Goal: Task Accomplishment & Management: Use online tool/utility

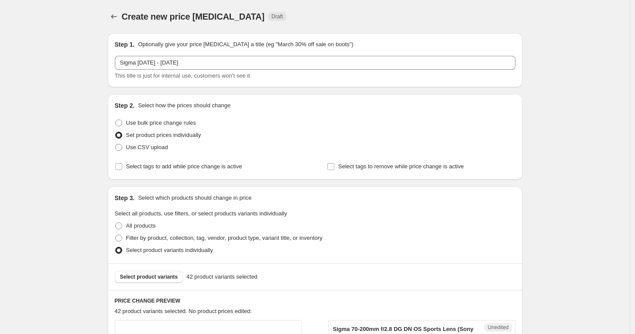
scroll to position [194, 0]
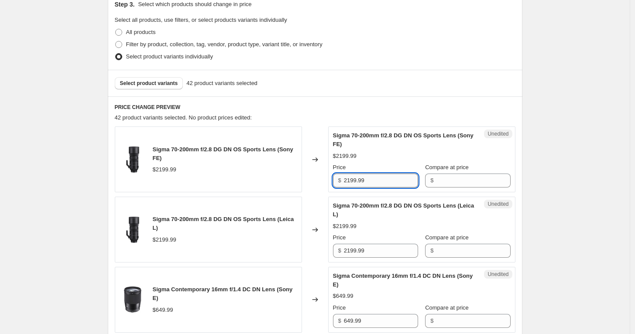
click at [378, 182] on input "2199.99" at bounding box center [381, 181] width 74 height 14
click at [437, 174] on input "Compare at price" at bounding box center [473, 181] width 74 height 14
paste input "2199.99"
type input "2199.99"
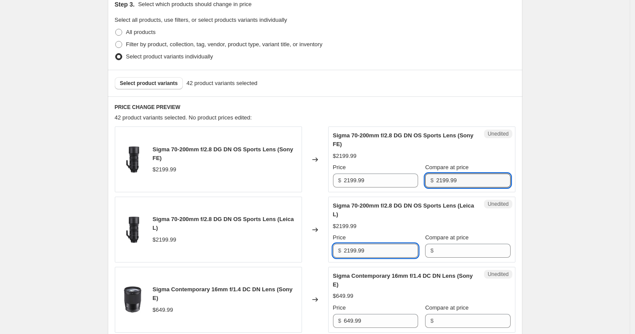
click at [378, 249] on input "2199.99" at bounding box center [381, 251] width 74 height 14
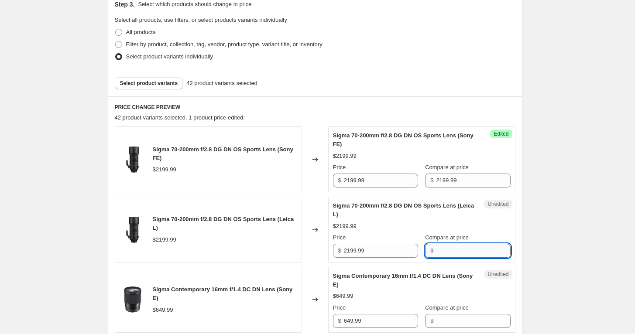
click at [451, 250] on input "Compare at price" at bounding box center [473, 251] width 74 height 14
paste input "2199.99"
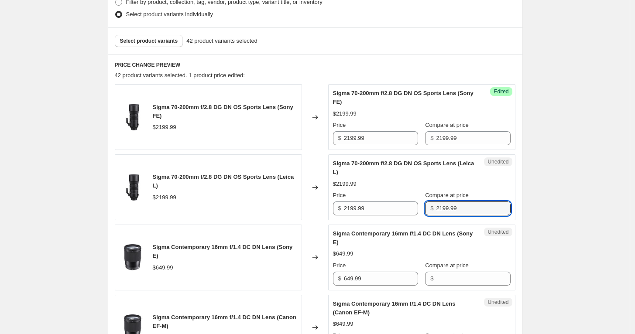
scroll to position [290, 0]
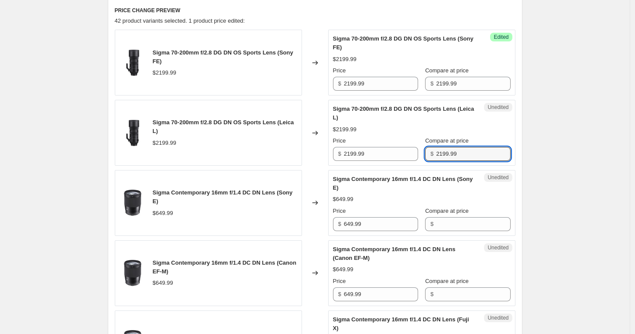
type input "2199.99"
click at [379, 215] on div "Price $ 649.99" at bounding box center [375, 219] width 85 height 24
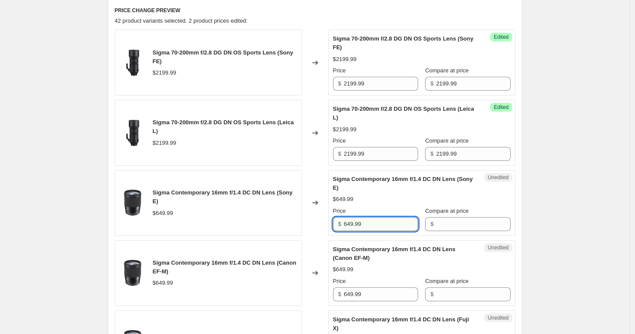
click at [382, 221] on input "649.99" at bounding box center [381, 224] width 74 height 14
click at [447, 225] on input "Compare at price" at bounding box center [473, 224] width 74 height 14
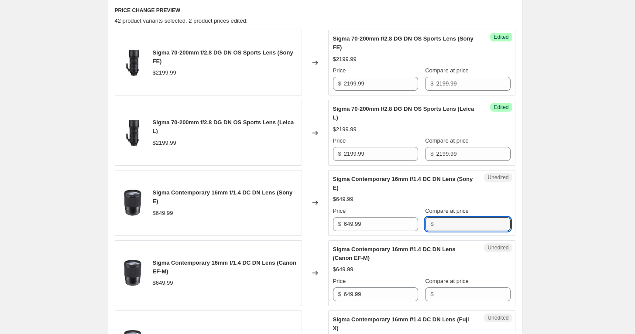
paste input "649.99"
type input "649.99"
click at [379, 294] on input "649.99" at bounding box center [381, 294] width 74 height 14
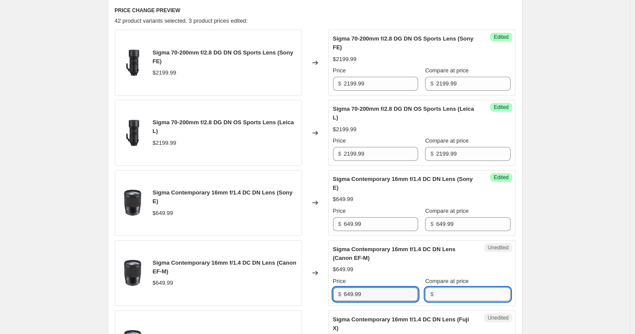
click at [447, 293] on input "Compare at price" at bounding box center [473, 294] width 74 height 14
paste input "649.99"
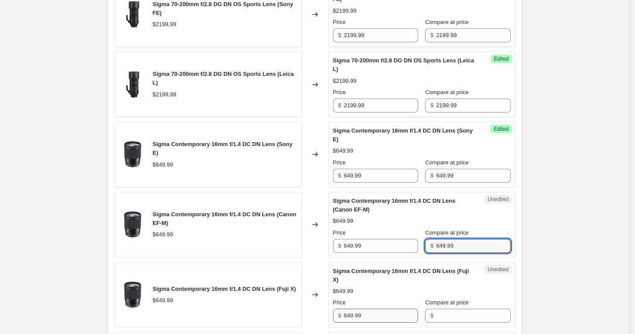
type input "649.99"
click at [376, 311] on input "649.99" at bounding box center [381, 316] width 74 height 14
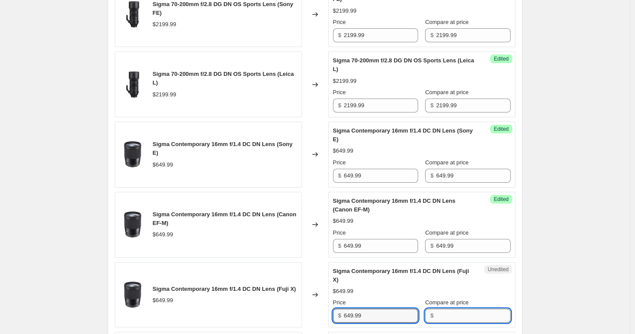
click at [438, 316] on input "Compare at price" at bounding box center [473, 316] width 74 height 14
paste input "649.99"
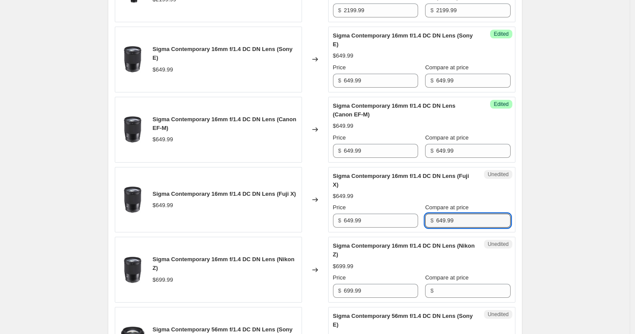
scroll to position [485, 0]
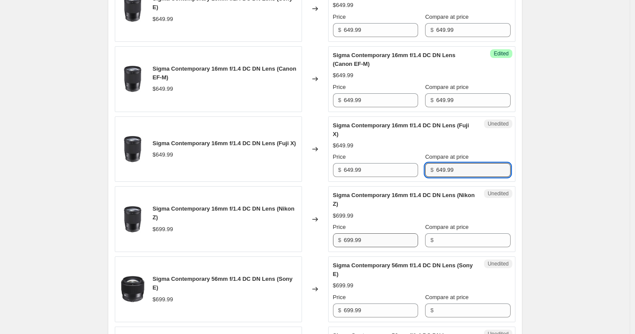
type input "649.99"
click at [376, 241] on input "699.99" at bounding box center [381, 240] width 74 height 14
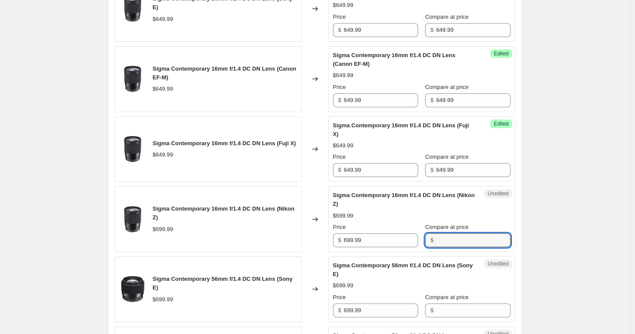
drag, startPoint x: 459, startPoint y: 242, endPoint x: 445, endPoint y: 250, distance: 15.6
click at [459, 242] on input "Compare at price" at bounding box center [473, 240] width 74 height 14
paste input "699.99"
type input "699.99"
click at [389, 304] on input "699.99" at bounding box center [381, 311] width 74 height 14
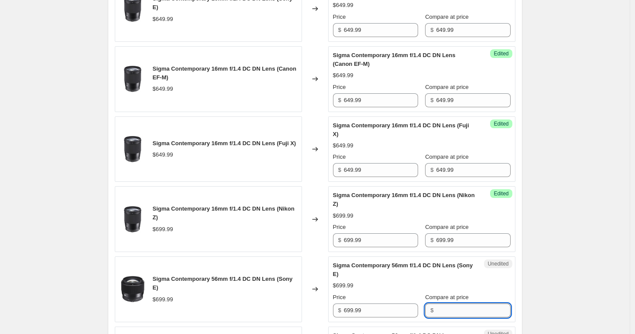
click at [454, 309] on input "Compare at price" at bounding box center [473, 311] width 74 height 14
paste input "699.99"
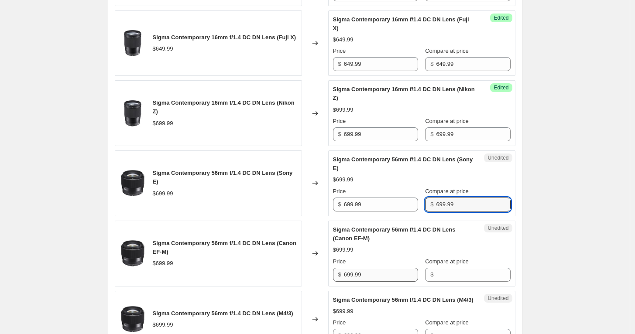
scroll to position [630, 0]
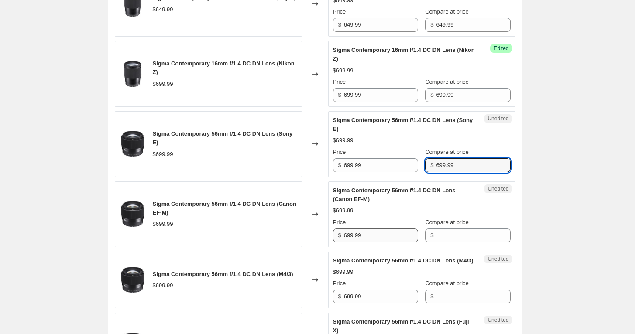
type input "699.99"
click at [379, 232] on input "699.99" at bounding box center [381, 236] width 74 height 14
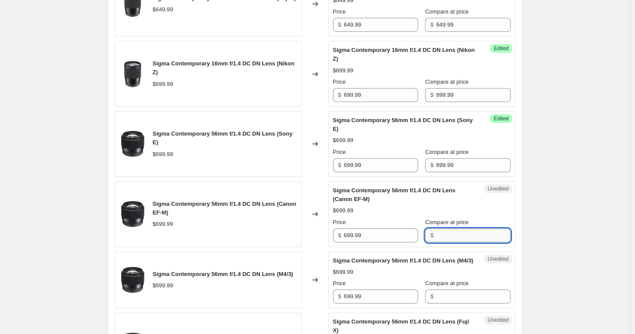
click at [453, 235] on input "Compare at price" at bounding box center [473, 236] width 74 height 14
paste input "699.99"
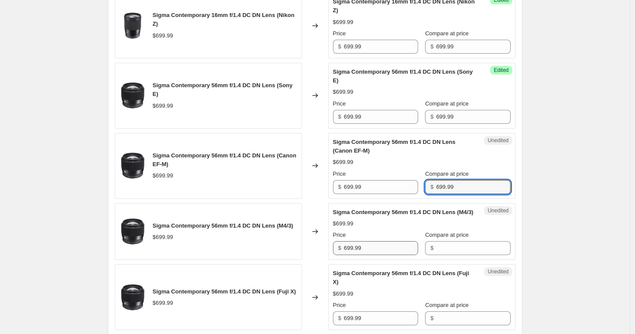
type input "699.99"
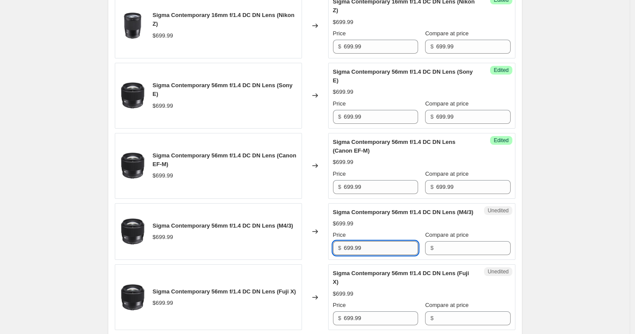
click at [388, 255] on input "699.99" at bounding box center [381, 248] width 74 height 14
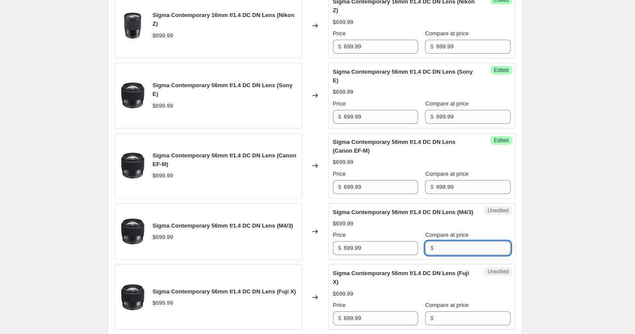
drag, startPoint x: 462, startPoint y: 254, endPoint x: 450, endPoint y: 261, distance: 14.2
click at [462, 254] on input "Compare at price" at bounding box center [473, 248] width 74 height 14
paste input "699.99"
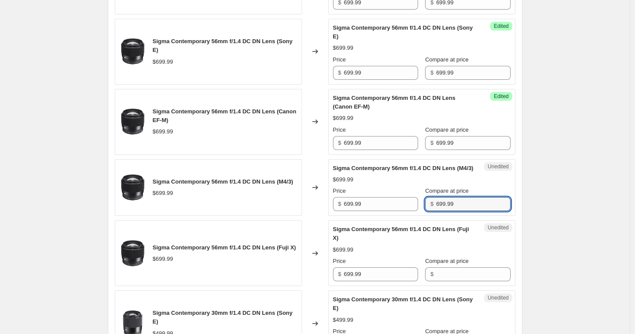
scroll to position [775, 0]
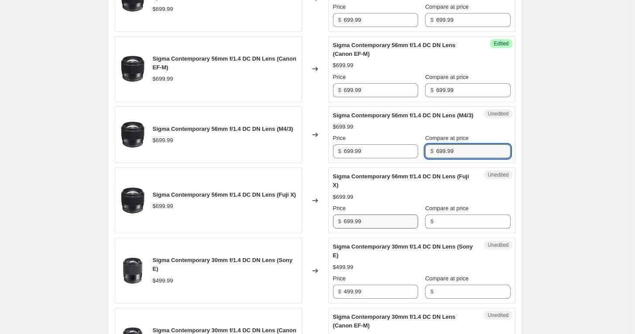
type input "699.99"
click at [388, 228] on input "699.99" at bounding box center [381, 222] width 74 height 14
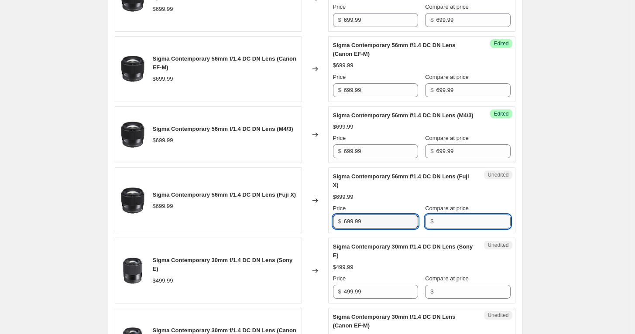
drag, startPoint x: 454, startPoint y: 229, endPoint x: 450, endPoint y: 232, distance: 4.6
click at [454, 229] on input "Compare at price" at bounding box center [473, 222] width 74 height 14
paste input "699.99"
type input "699.99"
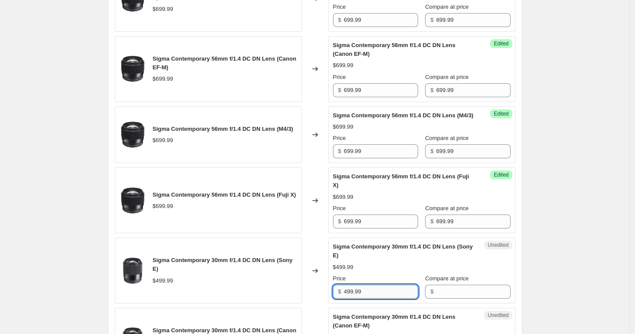
click at [384, 299] on input "499.99" at bounding box center [381, 292] width 74 height 14
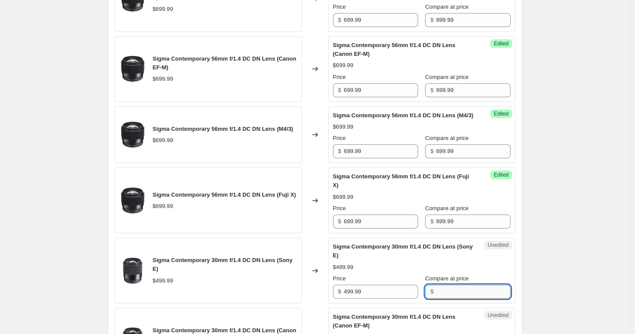
click at [453, 295] on input "Compare at price" at bounding box center [473, 292] width 74 height 14
paste input "499.99"
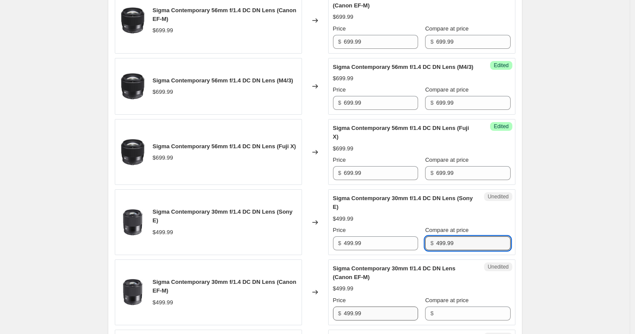
type input "499.99"
click at [374, 320] on input "499.99" at bounding box center [381, 314] width 74 height 14
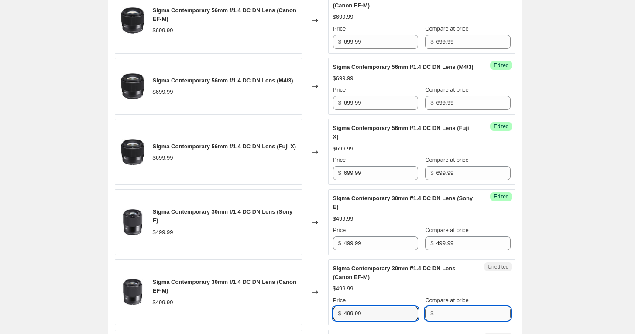
click at [441, 318] on input "Compare at price" at bounding box center [473, 314] width 74 height 14
paste input "499.99"
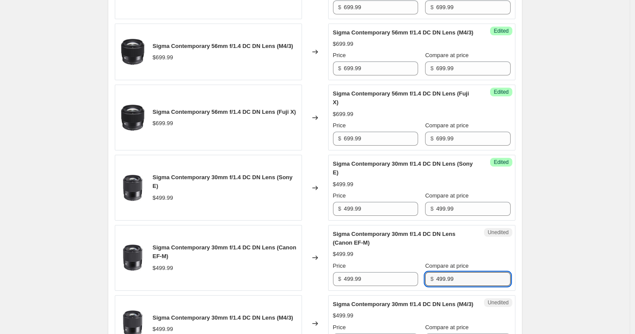
scroll to position [969, 0]
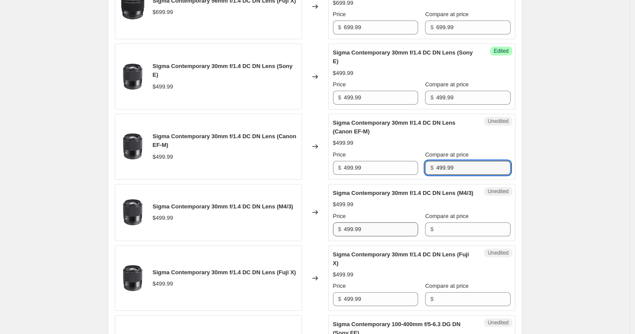
type input "499.99"
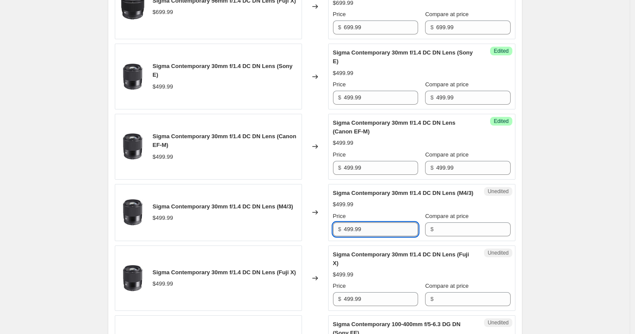
click at [373, 236] on input "499.99" at bounding box center [381, 229] width 74 height 14
click at [454, 236] on input "Compare at price" at bounding box center [473, 229] width 74 height 14
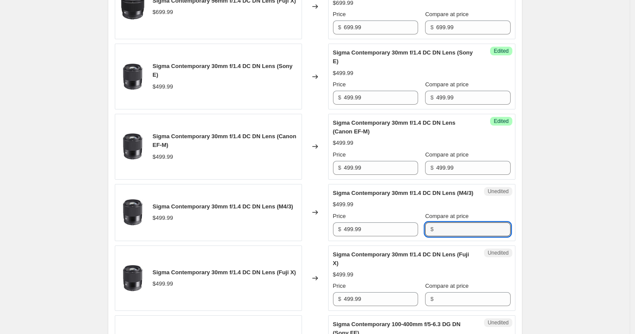
paste input "499.99"
type input "499.99"
click at [391, 306] on input "499.99" at bounding box center [381, 299] width 74 height 14
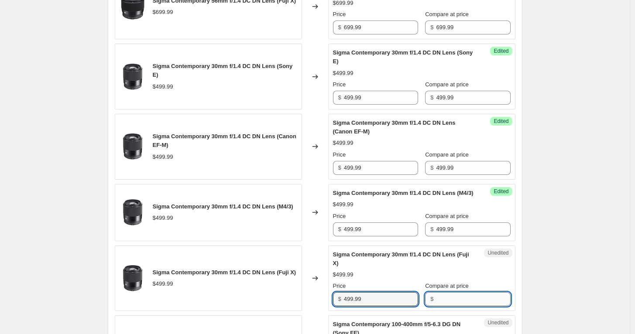
click at [447, 306] on input "Compare at price" at bounding box center [473, 299] width 74 height 14
paste input "499.99"
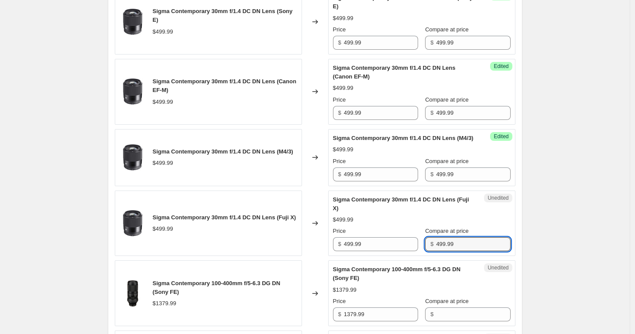
scroll to position [1066, 0]
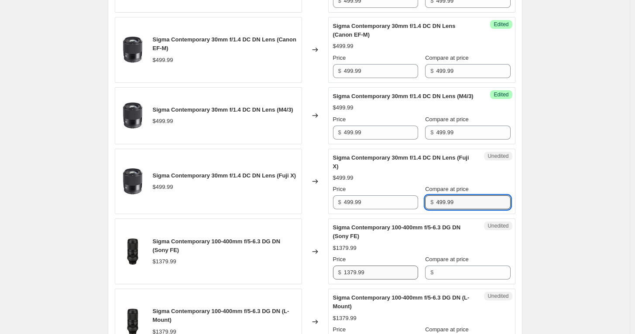
type input "499.99"
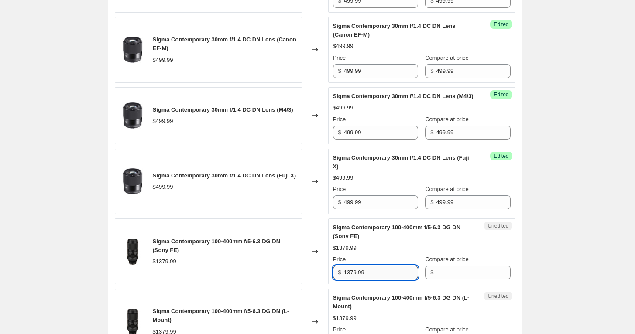
click at [375, 280] on input "1379.99" at bounding box center [381, 273] width 74 height 14
click at [445, 280] on input "Compare at price" at bounding box center [473, 273] width 74 height 14
paste input "1379.99"
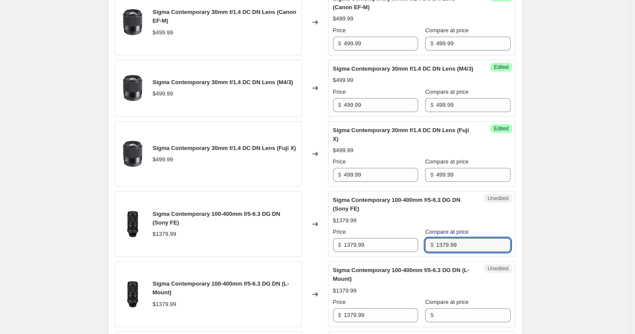
scroll to position [1163, 0]
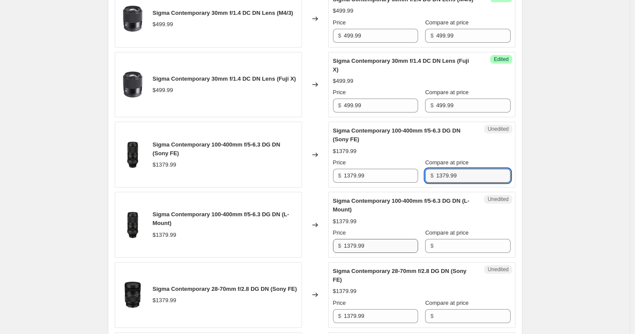
type input "1379.99"
click at [386, 253] on input "1379.99" at bounding box center [381, 246] width 74 height 14
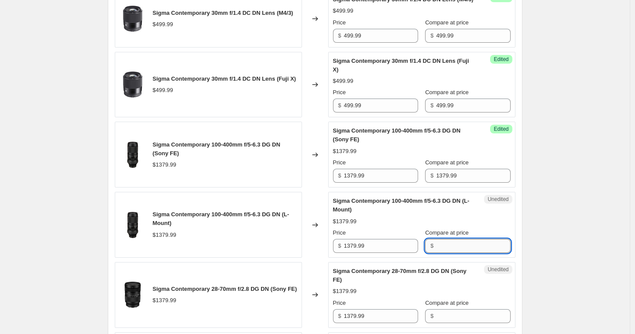
click at [447, 253] on input "Compare at price" at bounding box center [473, 246] width 74 height 14
paste input "1379.99"
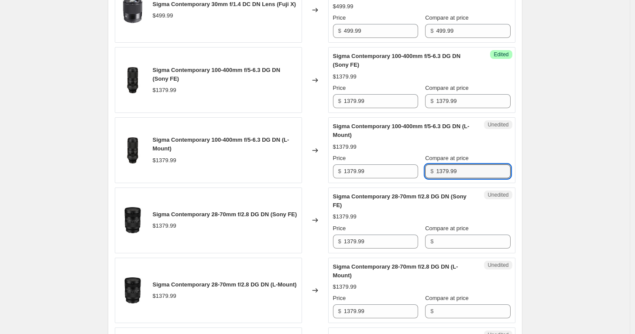
scroll to position [1260, 0]
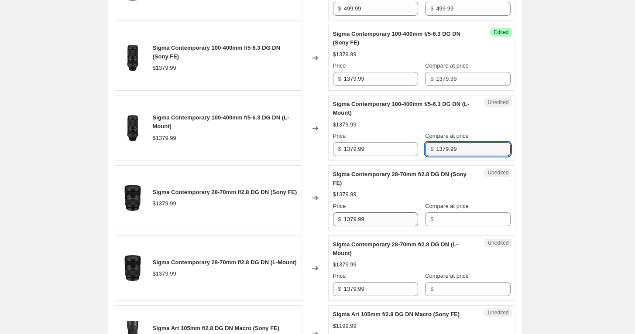
type input "1379.99"
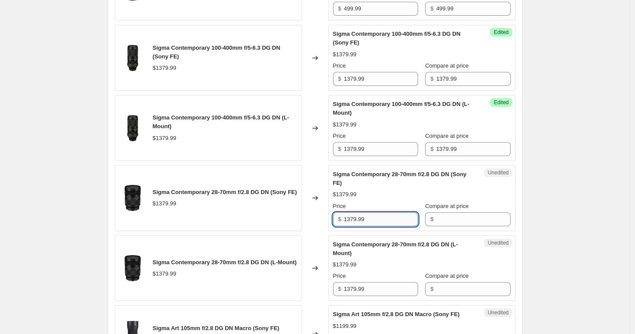
click at [386, 226] on input "1379.99" at bounding box center [381, 219] width 74 height 14
drag, startPoint x: 446, startPoint y: 235, endPoint x: 433, endPoint y: 249, distance: 19.7
click at [447, 226] on input "Compare at price" at bounding box center [473, 219] width 74 height 14
paste input "1379.99"
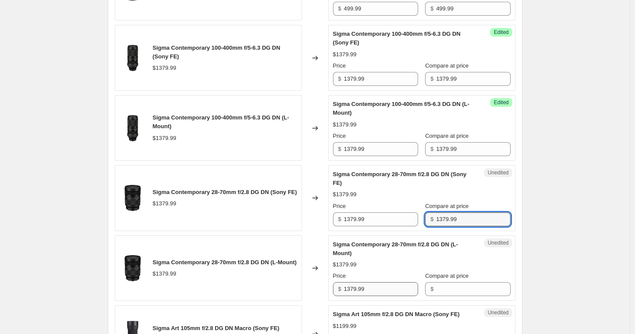
type input "1379.99"
click at [389, 296] on input "1379.99" at bounding box center [381, 289] width 74 height 14
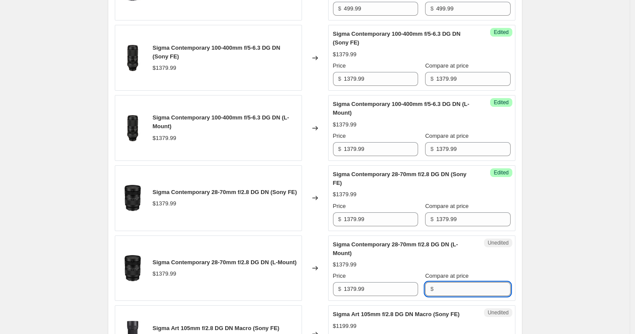
click at [440, 296] on input "Compare at price" at bounding box center [473, 289] width 74 height 14
click at [378, 296] on input "1379.99" at bounding box center [381, 289] width 74 height 14
drag, startPoint x: 445, startPoint y: 307, endPoint x: 441, endPoint y: 309, distance: 5.0
click at [445, 296] on input "Compare at price" at bounding box center [473, 289] width 74 height 14
paste input "1379.99"
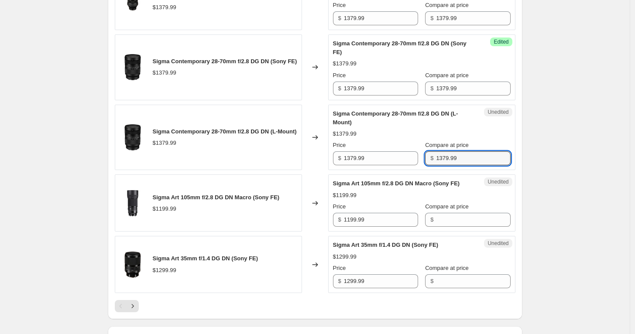
scroll to position [1405, 0]
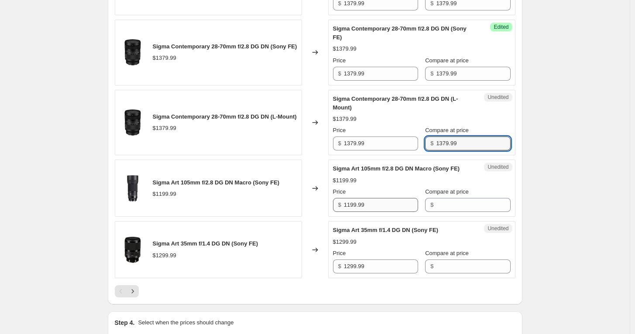
type input "1379.99"
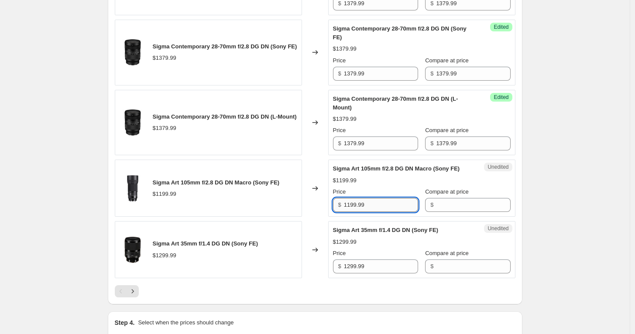
click at [382, 212] on input "1199.99" at bounding box center [381, 205] width 74 height 14
click at [450, 212] on input "Compare at price" at bounding box center [473, 205] width 74 height 14
paste input "1199.99"
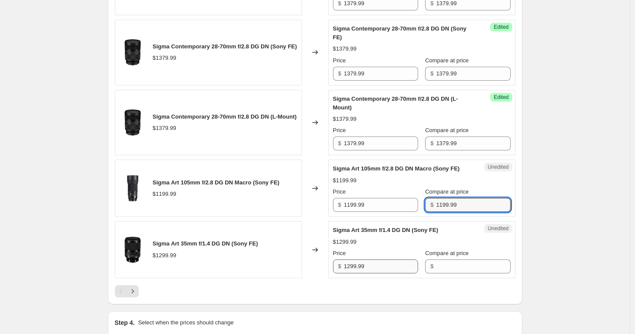
type input "1199.99"
click at [397, 273] on input "1299.99" at bounding box center [381, 267] width 74 height 14
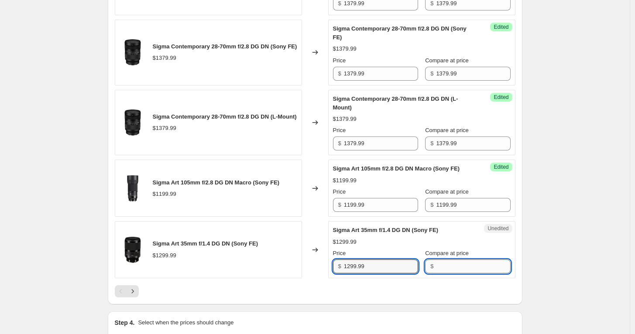
click at [441, 273] on input "Compare at price" at bounding box center [473, 267] width 74 height 14
paste input "1299.99"
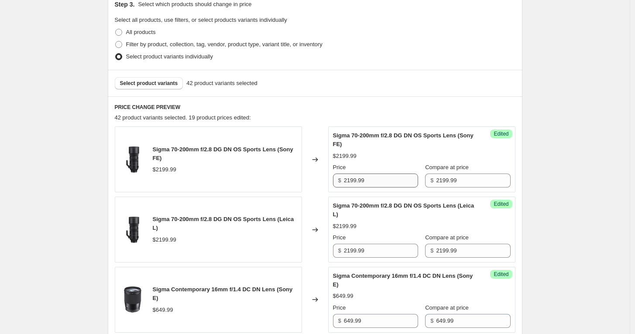
scroll to position [242, 0]
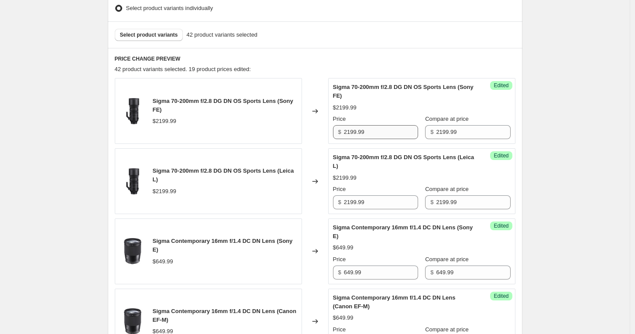
type input "1299.99"
drag, startPoint x: 375, startPoint y: 130, endPoint x: 310, endPoint y: 128, distance: 65.4
click at [310, 128] on div "Sigma 70-200mm f/2.8 DG DN OS Sports Lens (Sony FE) $2199.99 Changed to Success…" at bounding box center [315, 111] width 400 height 66
type input "1999.99"
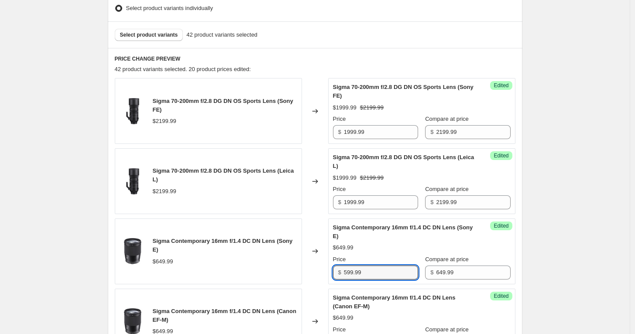
type input "599.99"
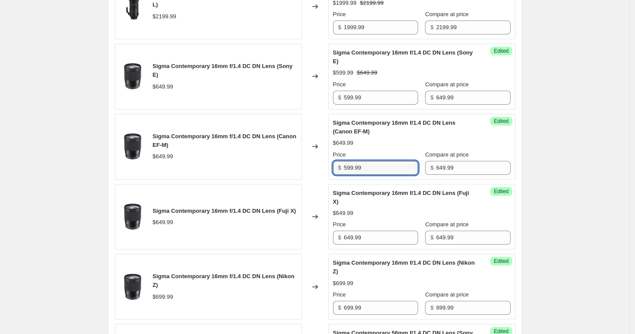
type input "599.99"
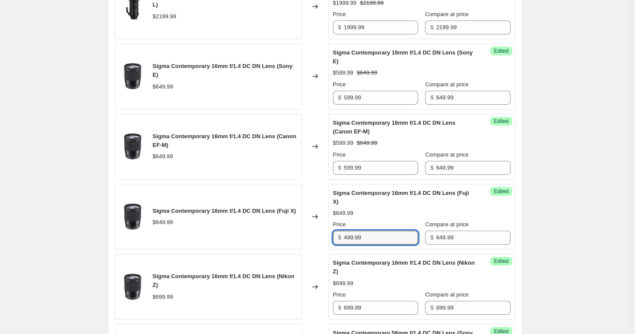
type input "499.99"
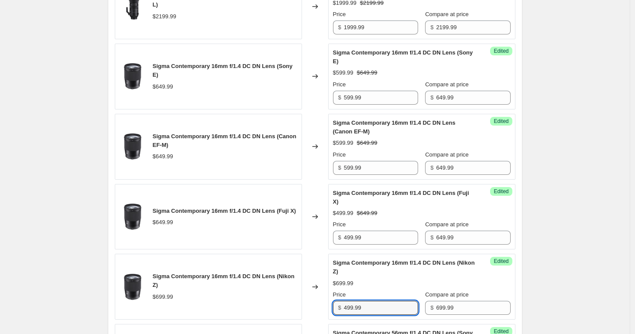
type input "499.99"
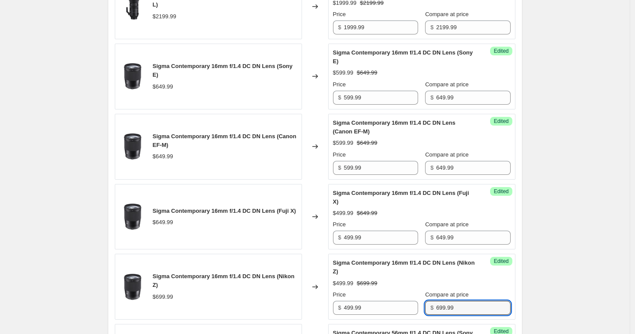
scroll to position [627, 0]
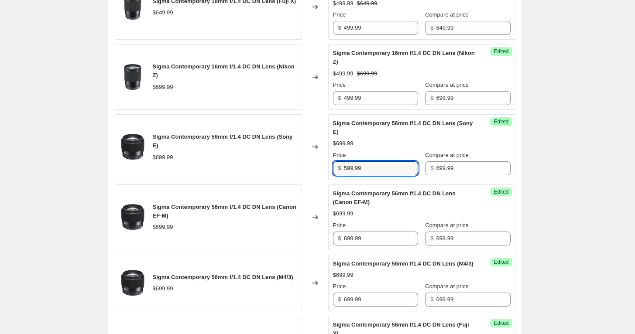
type input "599.99"
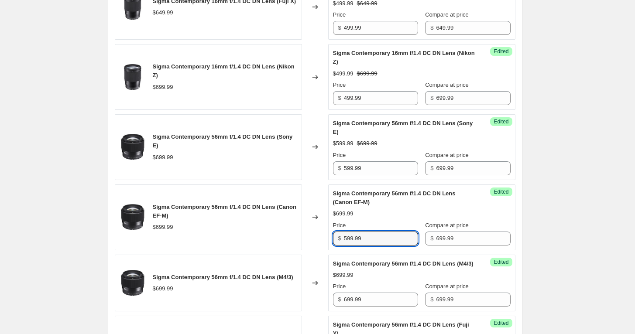
type input "599.99"
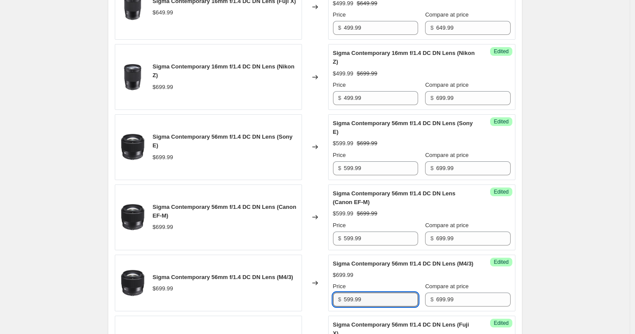
type input "599.99"
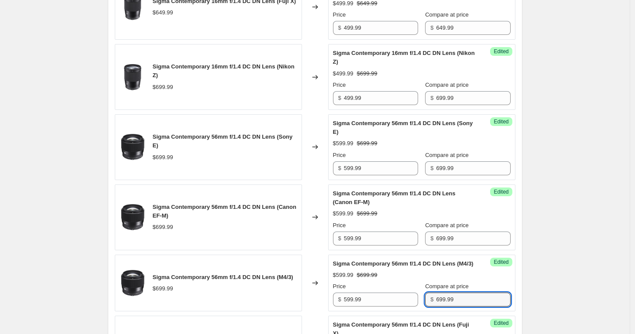
scroll to position [837, 0]
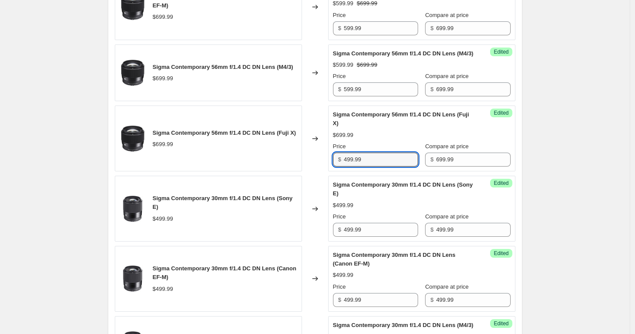
type input "499.99"
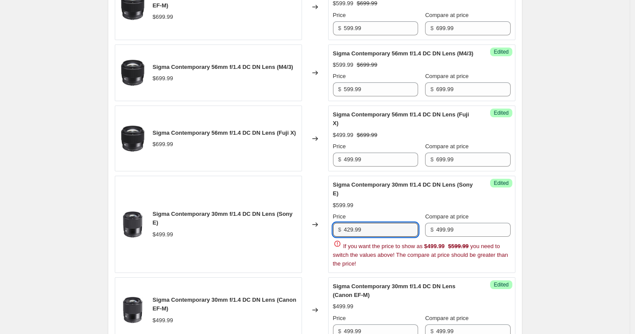
type input "429.99"
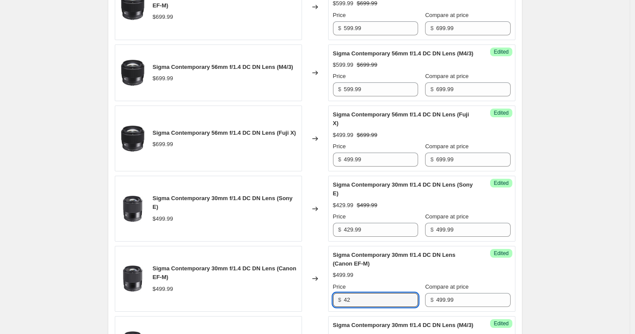
type input "4"
type input "349.99"
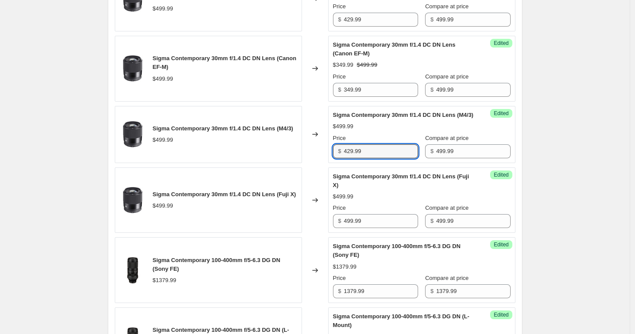
type input "429.99"
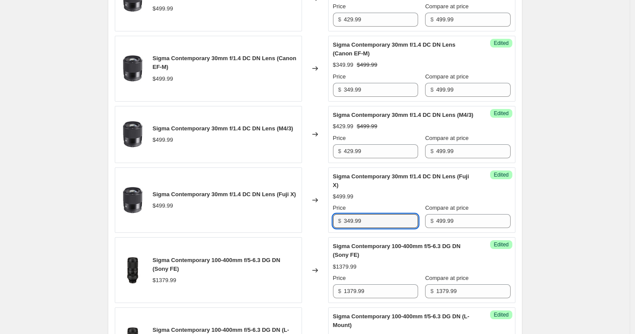
type input "349.99"
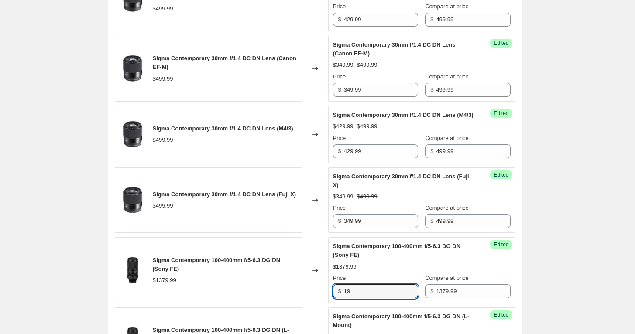
type input "1"
type input "1199.99"
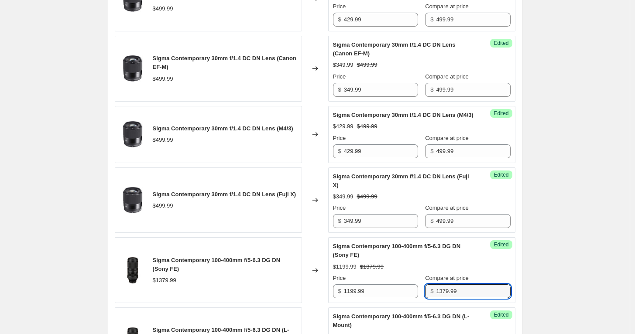
scroll to position [1257, 0]
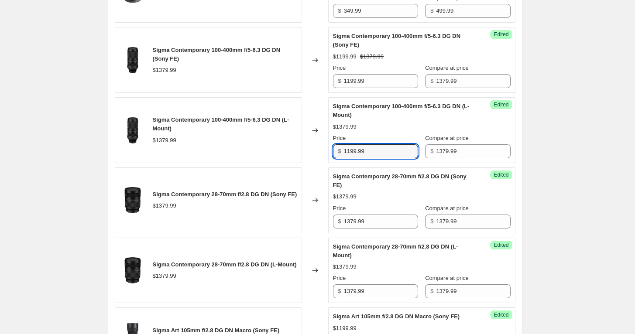
type input "1199.99"
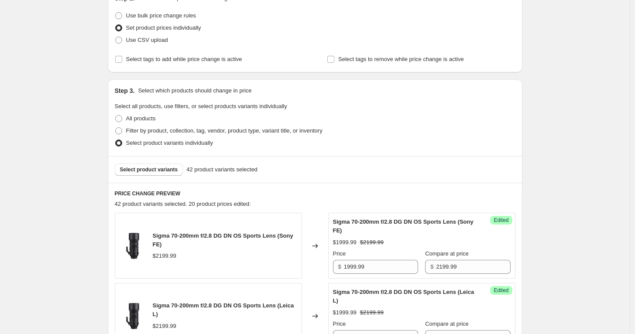
scroll to position [143, 0]
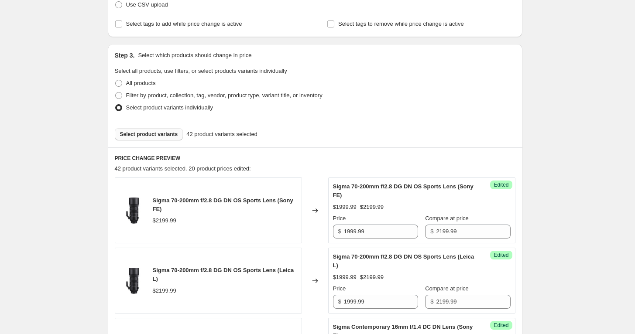
click at [144, 137] on span "Select product variants" at bounding box center [149, 134] width 58 height 7
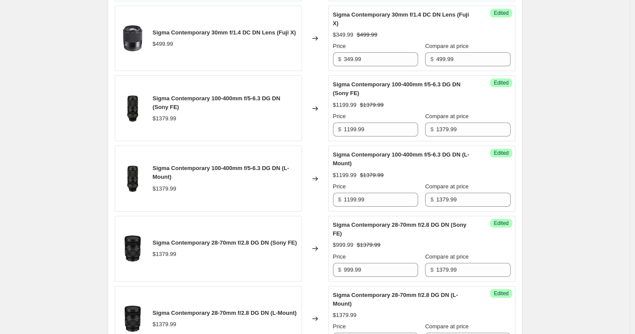
scroll to position [1306, 0]
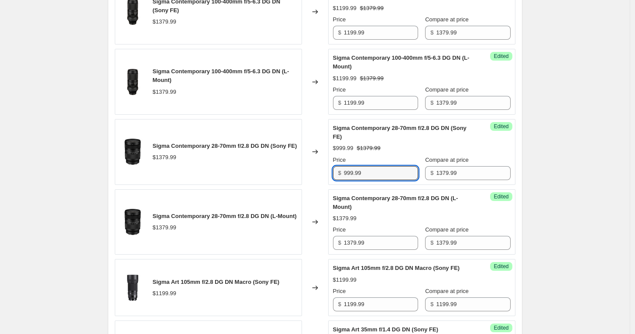
drag, startPoint x: 377, startPoint y: 190, endPoint x: 327, endPoint y: 188, distance: 49.8
click at [327, 185] on div "Sigma Contemporary 28-70mm f/2.8 DG DN (Sony FE) $1379.99 Changed to Success Ed…" at bounding box center [315, 152] width 400 height 66
type input "1199.99"
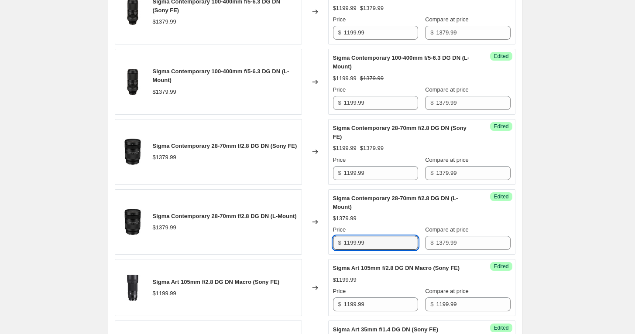
type input "1199.99"
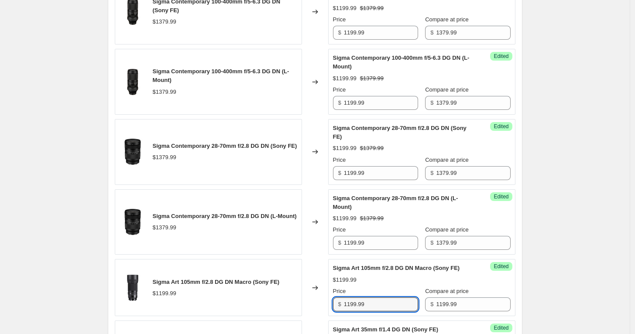
scroll to position [1307, 0]
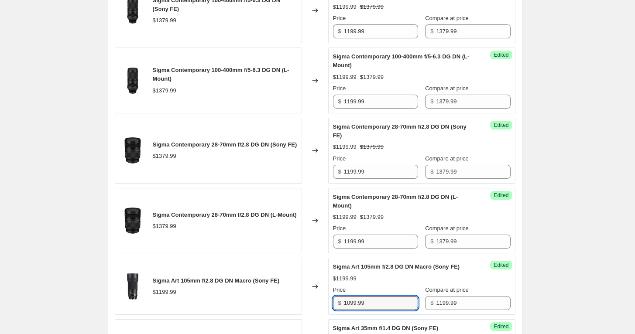
type input "1099.99"
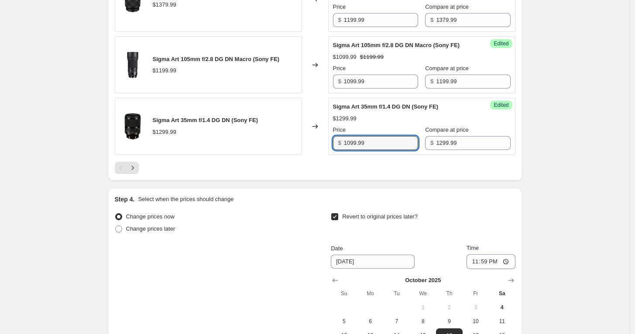
type input "1099.99"
click at [168, 174] on div at bounding box center [315, 168] width 400 height 12
click at [133, 172] on icon "Next" at bounding box center [132, 168] width 9 height 9
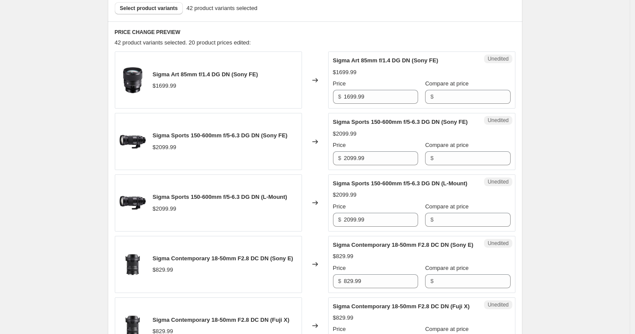
scroll to position [172, 0]
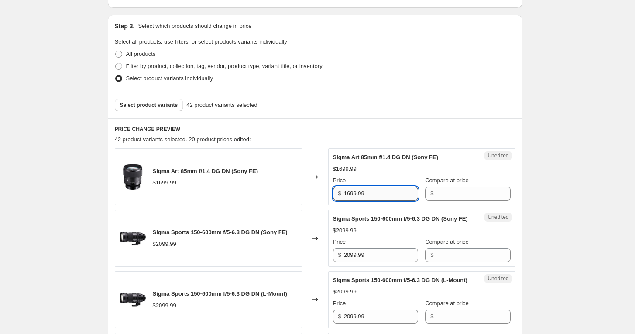
click at [387, 195] on input "1699.99" at bounding box center [381, 194] width 74 height 14
type input "1699.99"
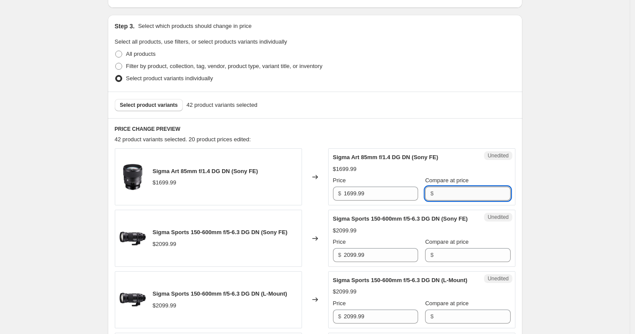
click at [446, 195] on input "Compare at price" at bounding box center [473, 194] width 74 height 14
paste input "1699.99"
type input "1699.99"
click at [388, 262] on input "2099.99" at bounding box center [381, 255] width 74 height 14
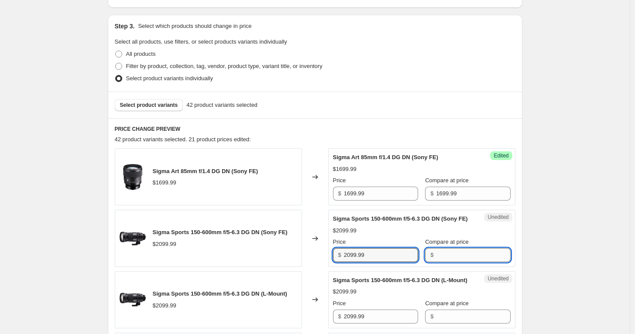
click at [438, 262] on input "Compare at price" at bounding box center [473, 255] width 74 height 14
paste input "2099.99"
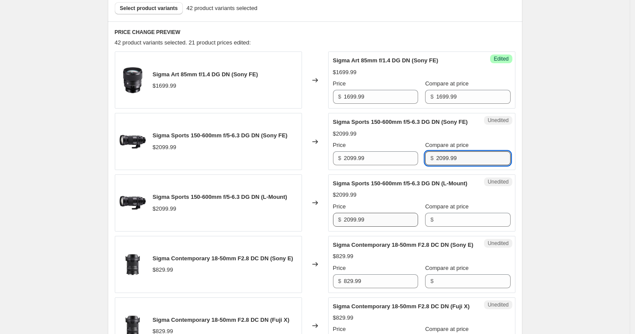
type input "2099.99"
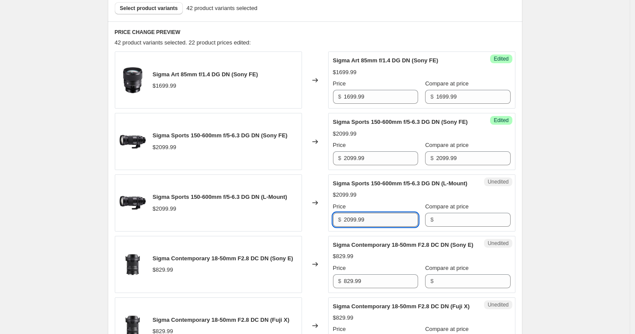
click at [382, 227] on input "2099.99" at bounding box center [381, 220] width 74 height 14
drag, startPoint x: 461, startPoint y: 235, endPoint x: 451, endPoint y: 237, distance: 10.2
click at [462, 227] on input "Compare at price" at bounding box center [473, 220] width 74 height 14
paste input "2099.99"
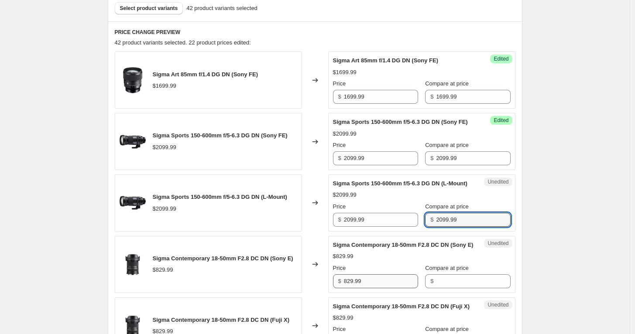
type input "2099.99"
click at [379, 288] on input "829.99" at bounding box center [381, 281] width 74 height 14
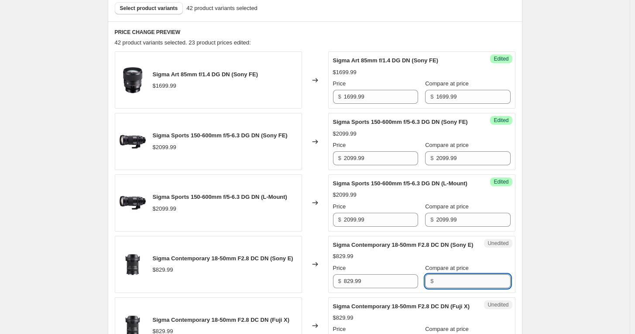
click at [446, 288] on input "Compare at price" at bounding box center [473, 281] width 74 height 14
paste input "829.99"
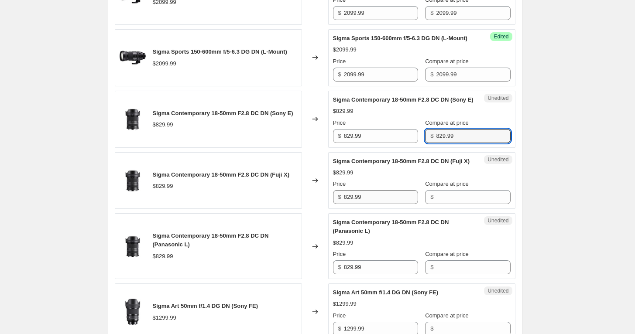
type input "829.99"
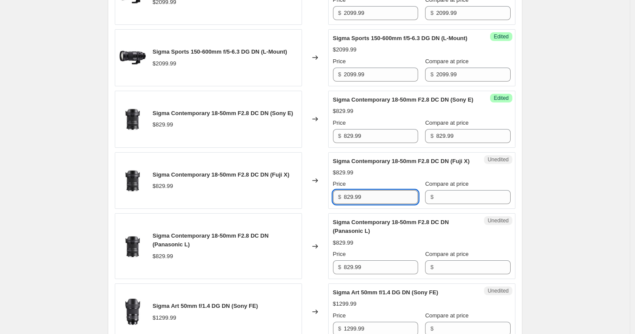
click at [376, 204] on input "829.99" at bounding box center [381, 197] width 74 height 14
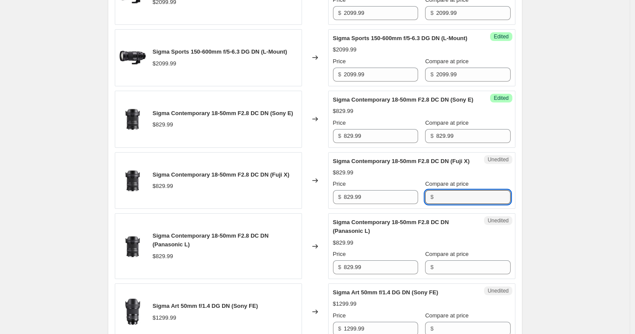
drag, startPoint x: 439, startPoint y: 227, endPoint x: 427, endPoint y: 238, distance: 16.3
click at [439, 204] on input "Compare at price" at bounding box center [473, 197] width 74 height 14
paste input "829.99"
type input "829.99"
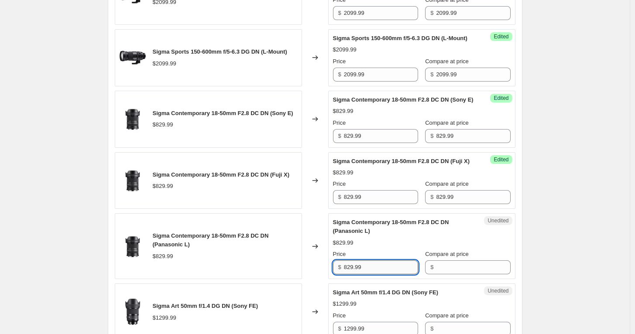
click at [384, 274] on input "829.99" at bounding box center [381, 267] width 74 height 14
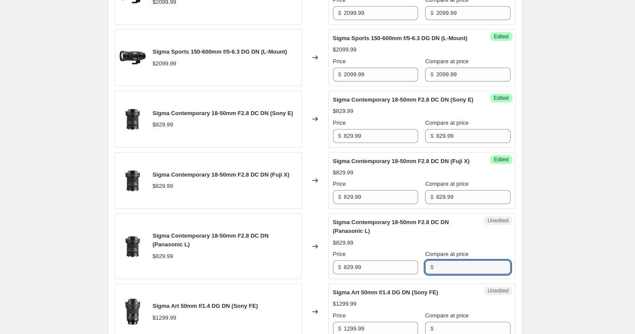
drag, startPoint x: 450, startPoint y: 302, endPoint x: 416, endPoint y: 283, distance: 38.5
click at [450, 274] on input "Compare at price" at bounding box center [473, 267] width 74 height 14
paste input "829.99"
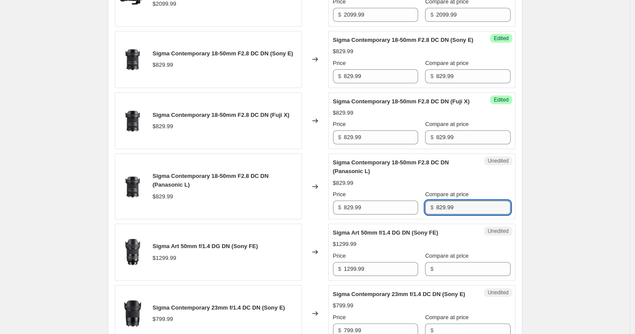
scroll to position [560, 0]
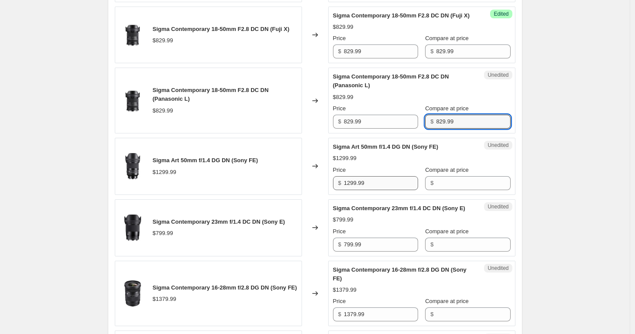
type input "829.99"
click at [395, 190] on input "1299.99" at bounding box center [381, 183] width 74 height 14
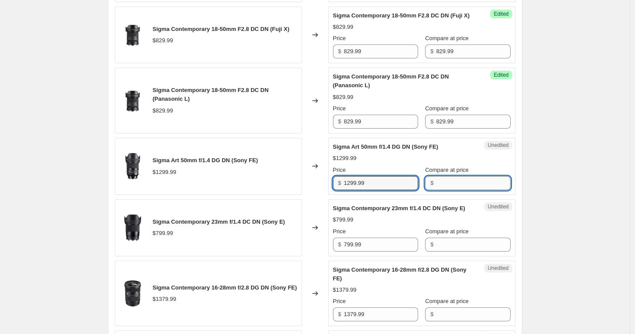
click at [462, 190] on input "Compare at price" at bounding box center [473, 183] width 74 height 14
paste input "1299.99"
type input "1299.99"
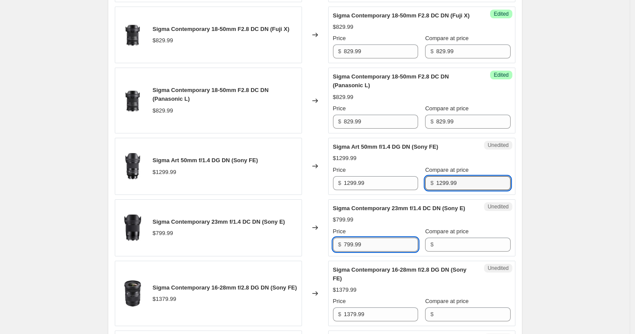
click at [386, 252] on input "799.99" at bounding box center [381, 245] width 74 height 14
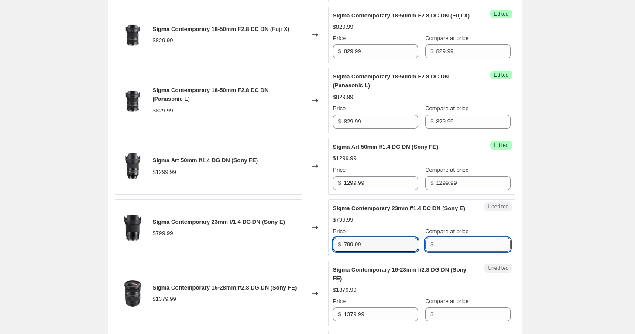
click at [449, 252] on input "Compare at price" at bounding box center [473, 245] width 74 height 14
paste input "799.99"
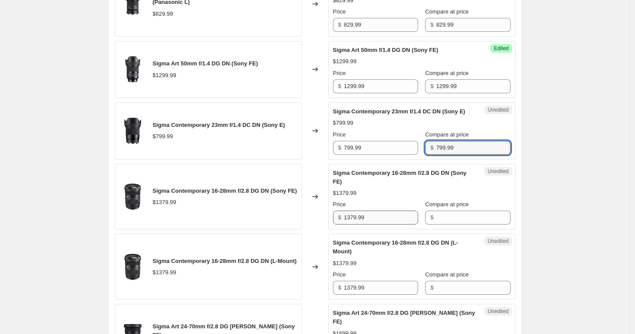
type input "799.99"
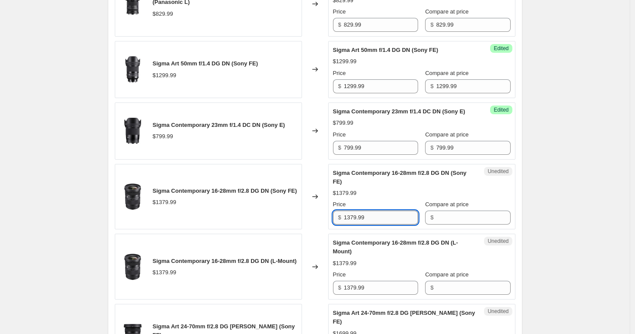
click at [394, 225] on input "1379.99" at bounding box center [381, 218] width 74 height 14
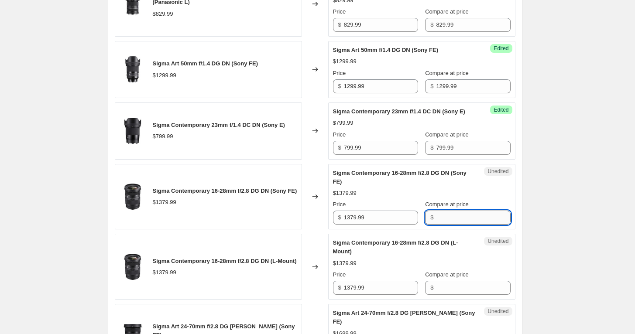
click at [437, 225] on input "Compare at price" at bounding box center [473, 218] width 74 height 14
paste input "1379.99"
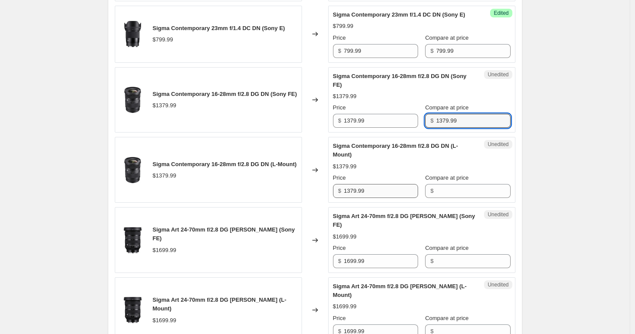
type input "1379.99"
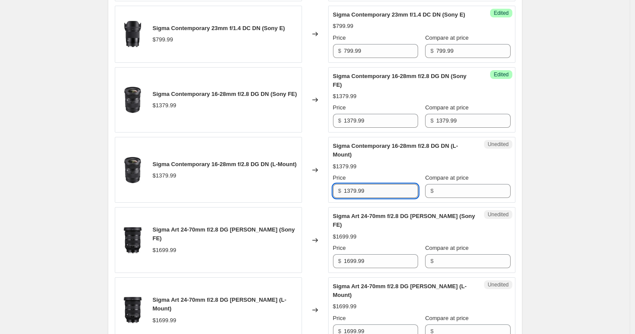
click at [392, 198] on input "1379.99" at bounding box center [381, 191] width 74 height 14
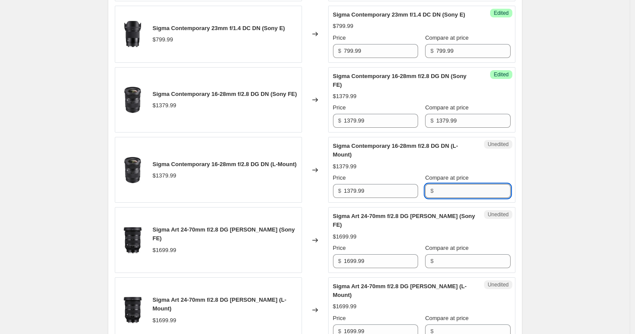
click at [437, 198] on input "Compare at price" at bounding box center [473, 191] width 74 height 14
paste input "1379.99"
type input "1379.99"
click at [387, 268] on input "1699.99" at bounding box center [381, 261] width 74 height 14
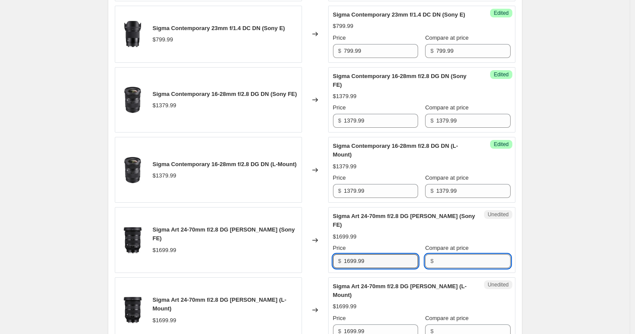
click at [440, 268] on input "Compare at price" at bounding box center [473, 261] width 74 height 14
paste input "1699.99"
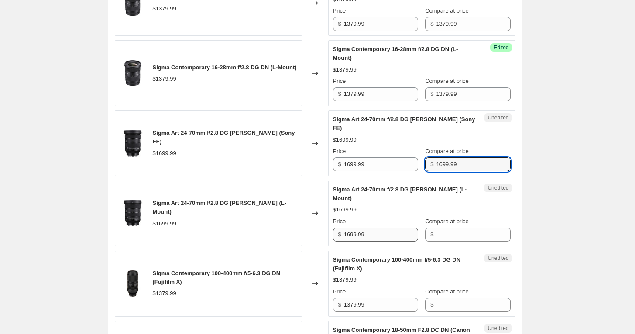
type input "1699.99"
click at [383, 242] on input "1699.99" at bounding box center [381, 235] width 74 height 14
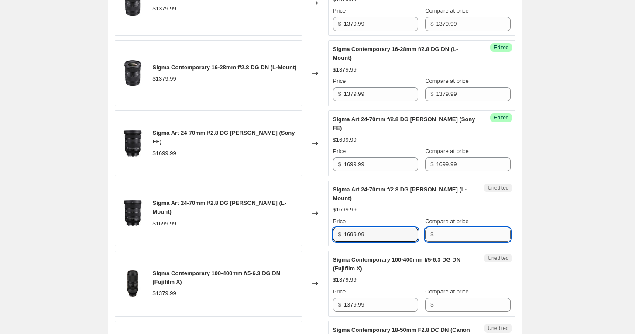
click at [441, 242] on input "Compare at price" at bounding box center [473, 235] width 74 height 14
paste input "1699.99"
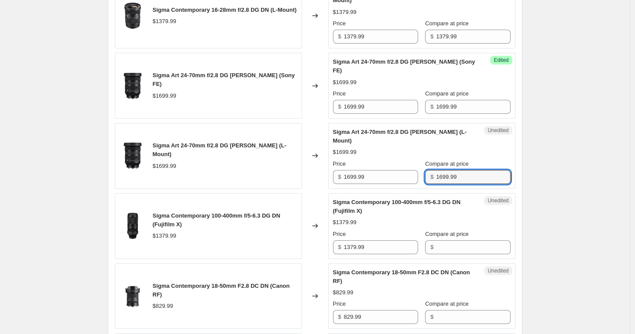
scroll to position [947, 0]
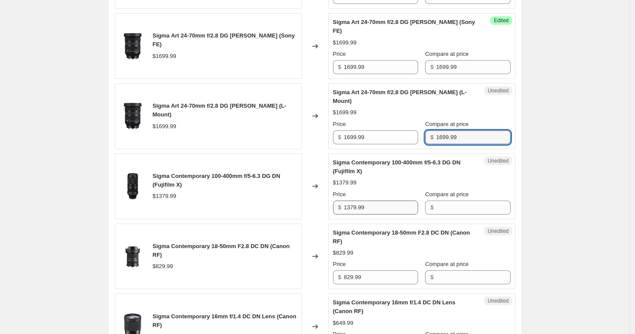
type input "1699.99"
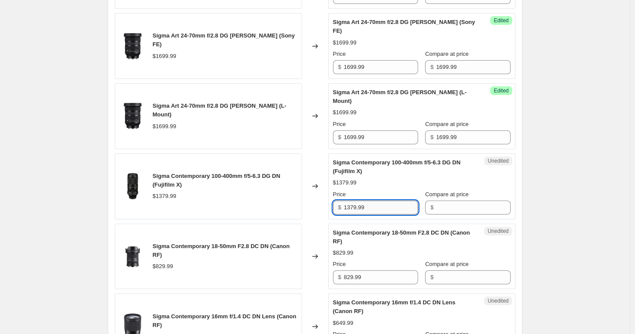
click at [393, 215] on input "1379.99" at bounding box center [381, 208] width 74 height 14
click at [469, 215] on input "Compare at price" at bounding box center [473, 208] width 74 height 14
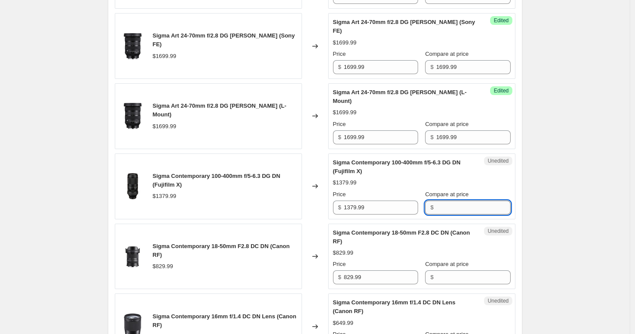
paste input "1379.99"
type input "1379.99"
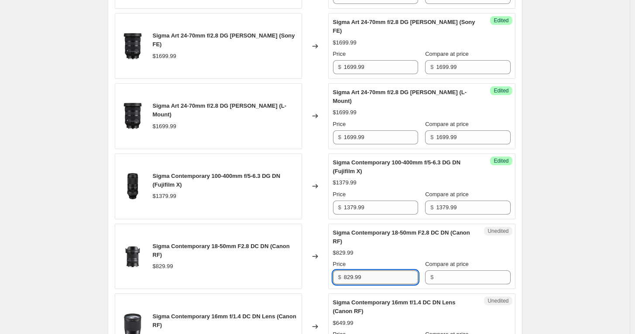
click at [381, 284] on input "829.99" at bounding box center [381, 277] width 74 height 14
click at [451, 284] on input "Compare at price" at bounding box center [473, 277] width 74 height 14
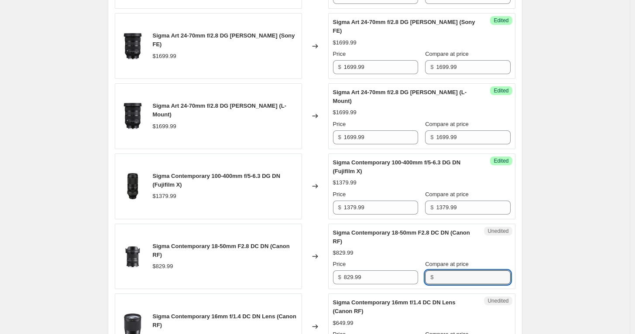
paste input "829.99"
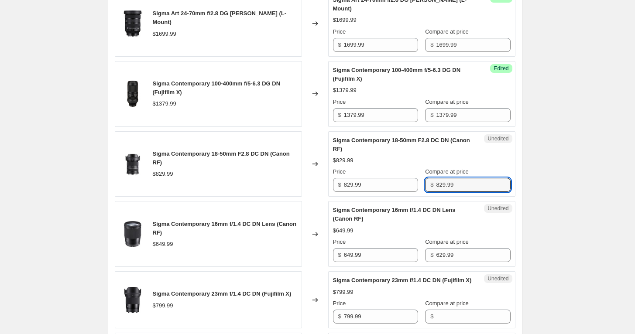
scroll to position [1044, 0]
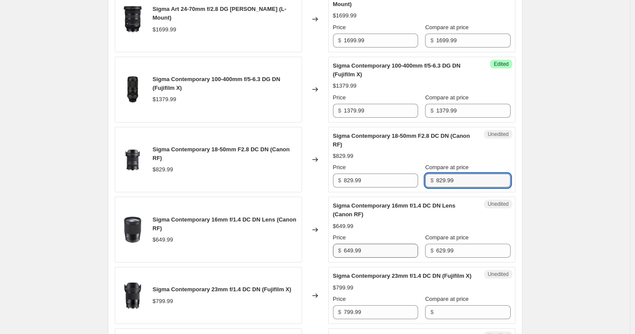
type input "829.99"
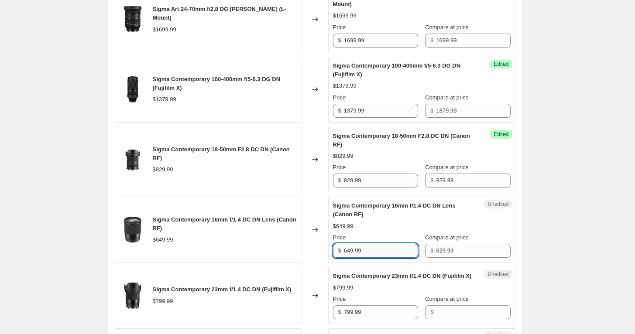
click at [381, 258] on input "649.99" at bounding box center [381, 251] width 74 height 14
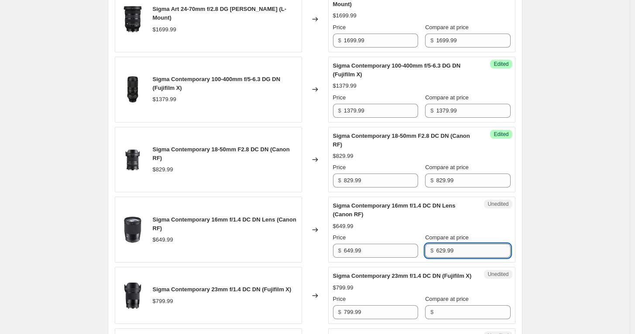
click at [446, 258] on input "629.99" at bounding box center [473, 251] width 74 height 14
paste input "649.99"
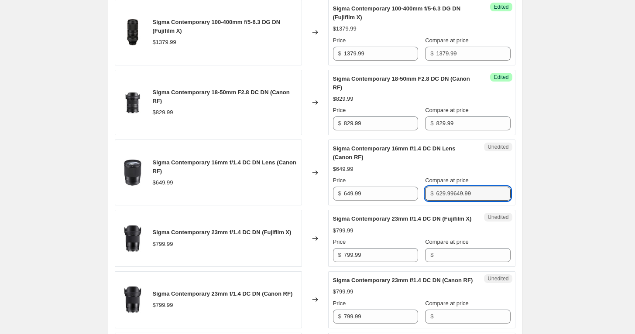
scroll to position [1189, 0]
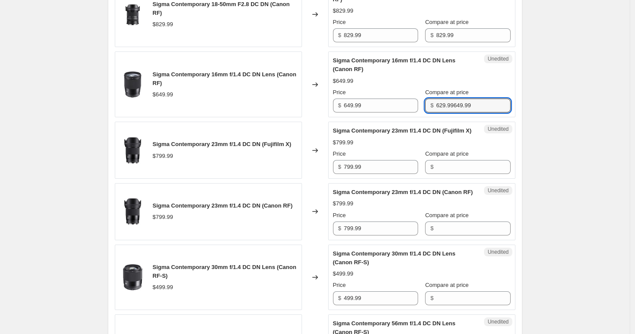
paste input "text"
type input "649.99"
click at [384, 174] on input "799.99" at bounding box center [381, 167] width 74 height 14
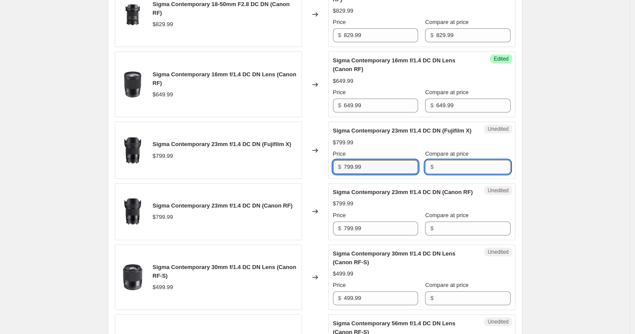
click at [453, 174] on input "Compare at price" at bounding box center [473, 167] width 74 height 14
paste input "799.99"
type input "799.99"
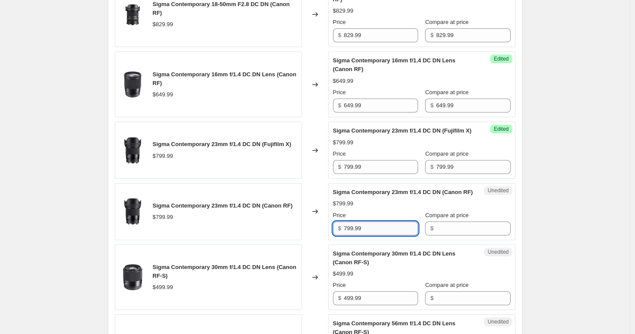
click at [372, 236] on input "799.99" at bounding box center [381, 229] width 74 height 14
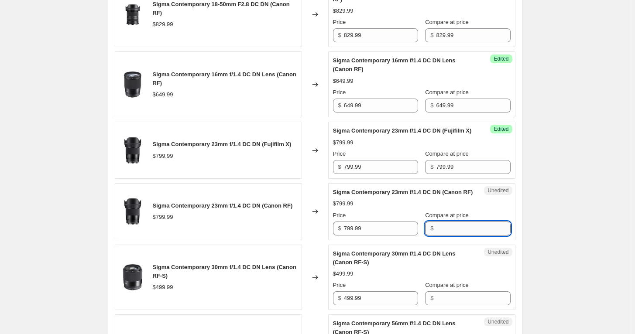
click at [444, 236] on input "Compare at price" at bounding box center [473, 229] width 74 height 14
paste input "799.99"
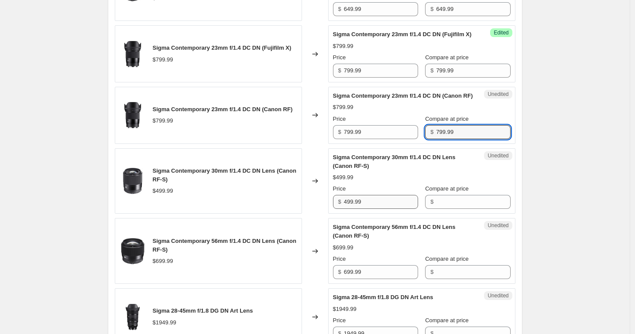
scroll to position [1286, 0]
type input "799.99"
click at [372, 208] on input "499.99" at bounding box center [381, 202] width 74 height 14
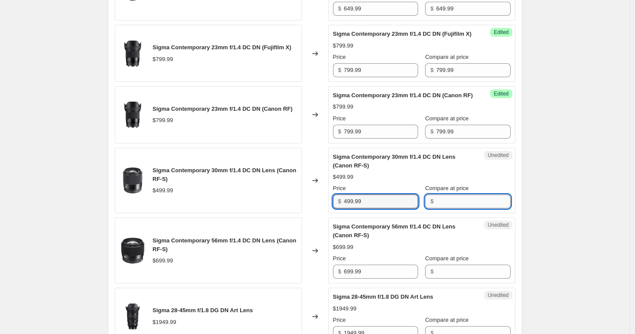
click at [450, 208] on input "Compare at price" at bounding box center [473, 202] width 74 height 14
paste input "499.99"
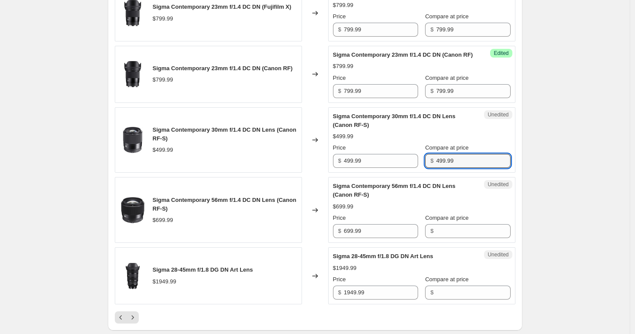
scroll to position [1383, 0]
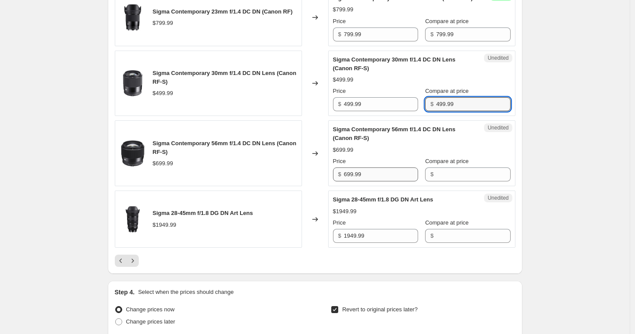
type input "499.99"
click at [384, 181] on input "699.99" at bounding box center [381, 174] width 74 height 14
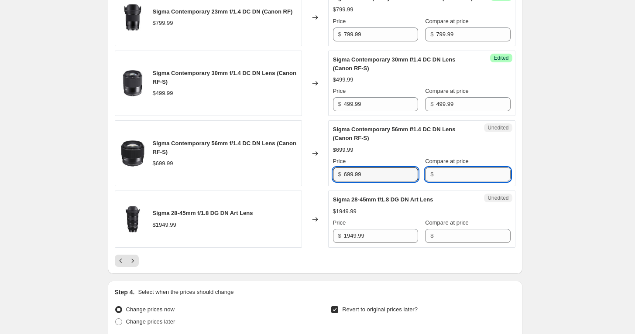
click at [450, 181] on input "Compare at price" at bounding box center [473, 174] width 74 height 14
paste input "699.99"
type input "699.99"
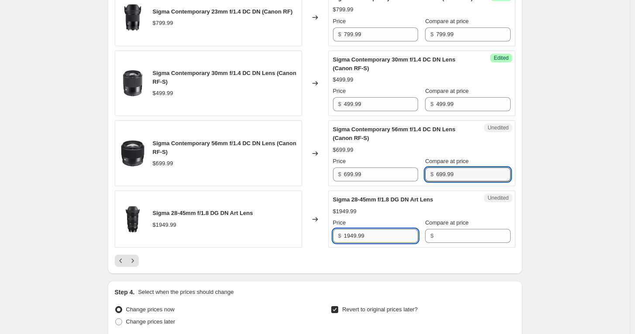
click at [389, 243] on input "1949.99" at bounding box center [381, 236] width 74 height 14
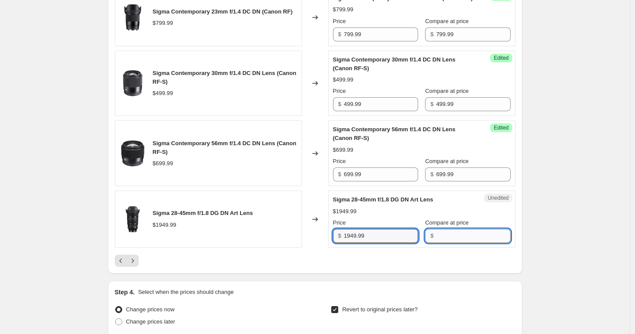
click at [443, 243] on input "Compare at price" at bounding box center [473, 236] width 74 height 14
paste input "1949.99"
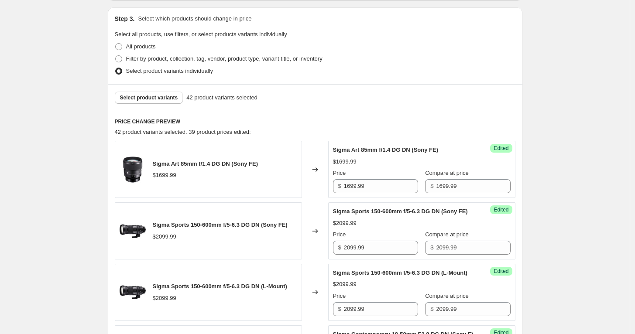
scroll to position [172, 0]
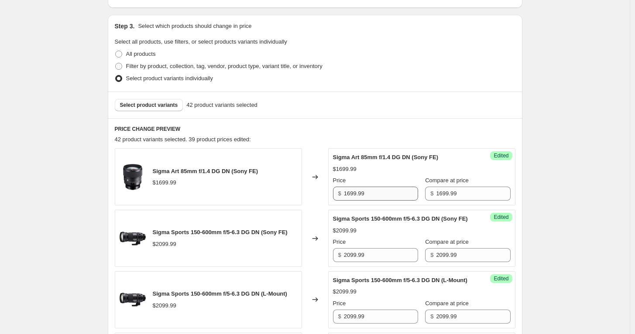
type input "1949.99"
click at [384, 197] on input "1699.99" at bounding box center [381, 194] width 74 height 14
type input "1499.99"
type input "1999.99"
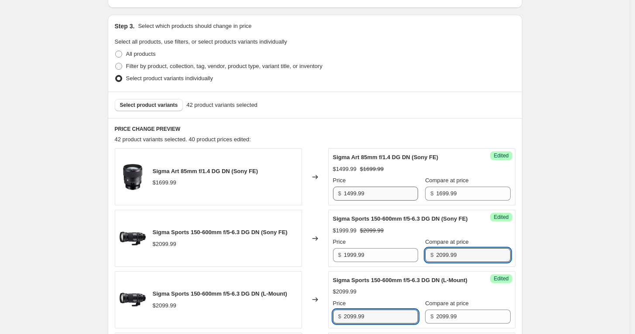
scroll to position [178, 0]
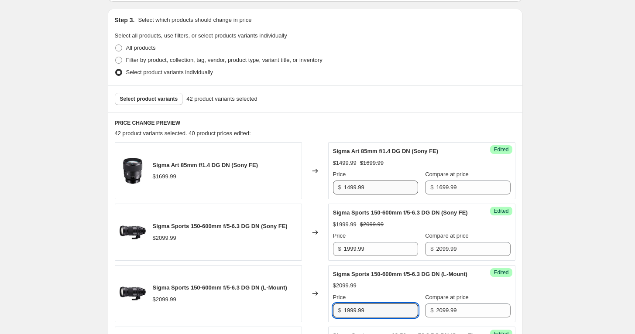
type input "1999.99"
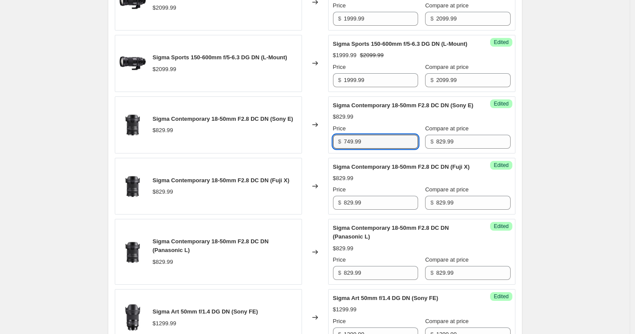
type input "749.99"
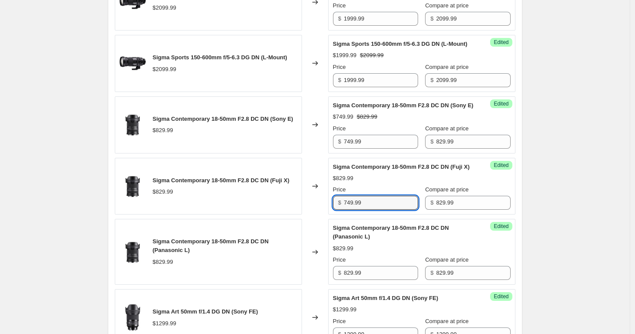
type input "749.99"
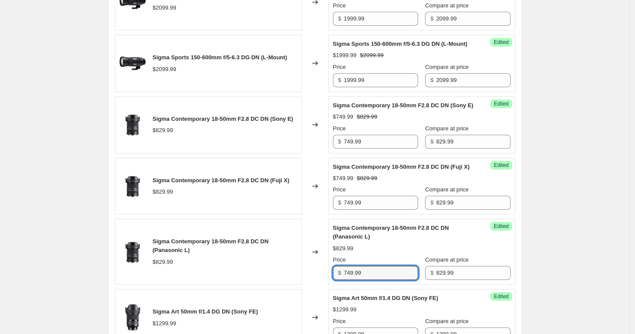
type input "749.99"
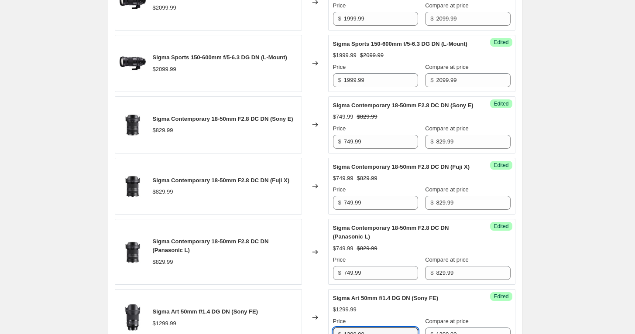
scroll to position [609, 0]
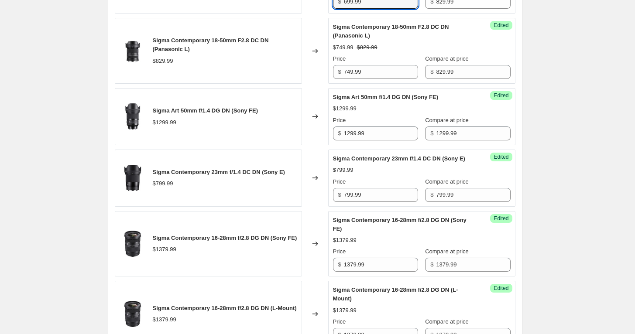
type input "699.99"
type input "1099.99"
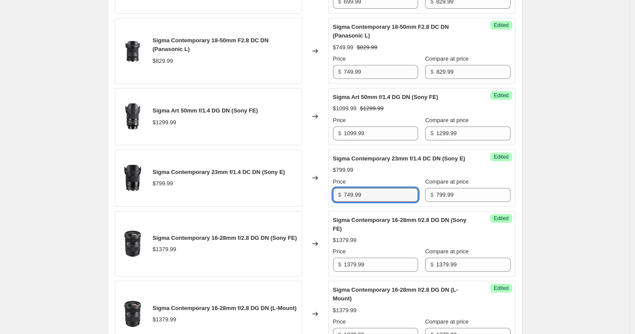
type input "749.99"
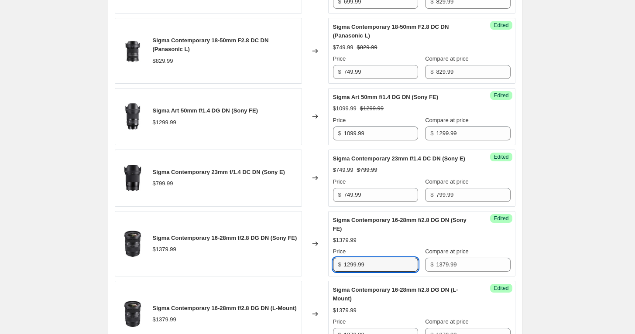
type input "1299.99"
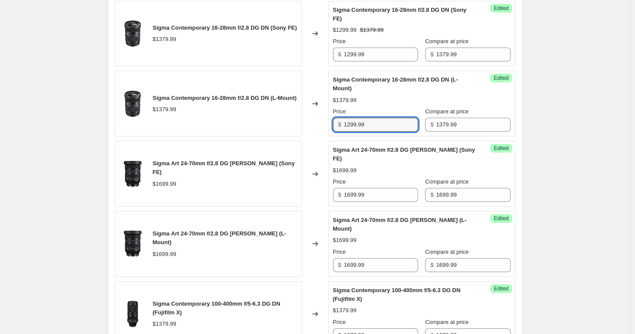
type input "1299.99"
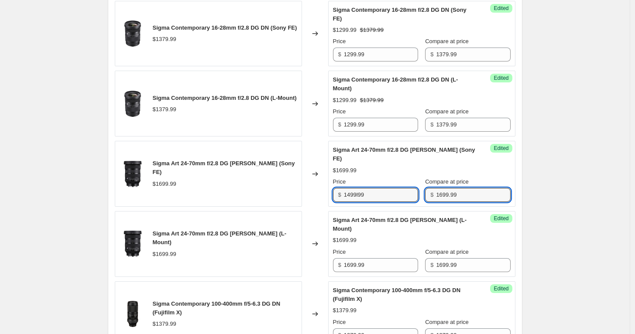
type input "1699.99"
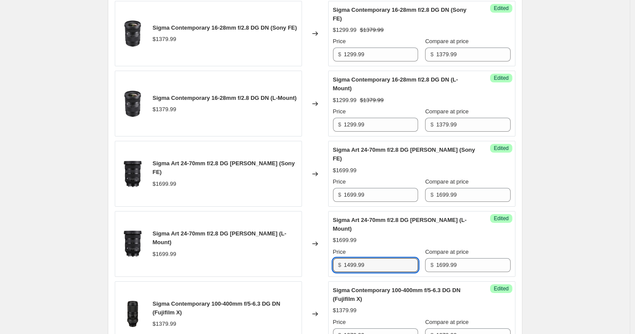
type input "1499.99"
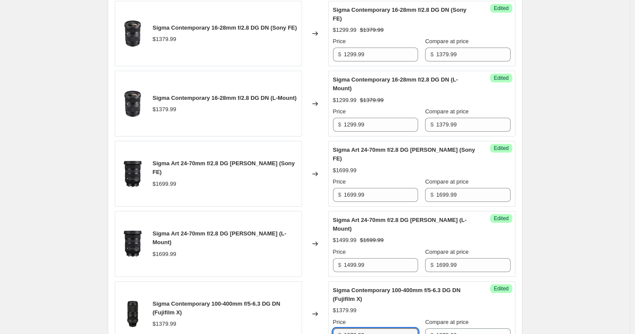
scroll to position [1012, 0]
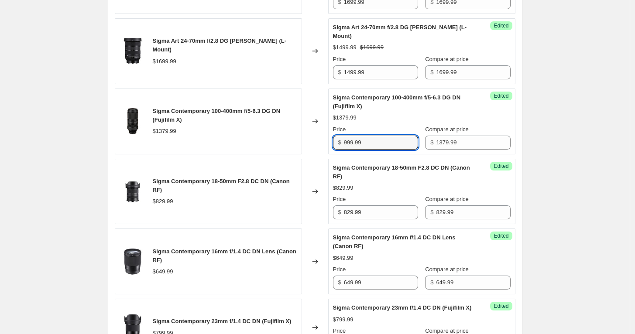
type input "999.99"
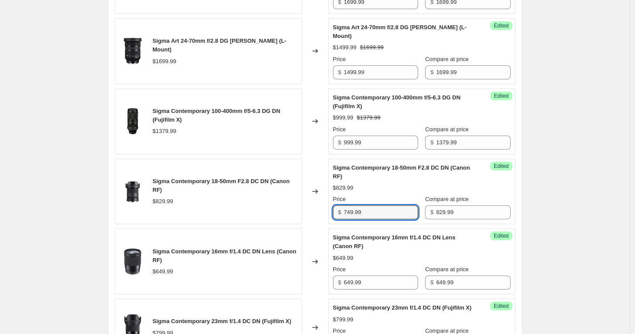
type input "749.99"
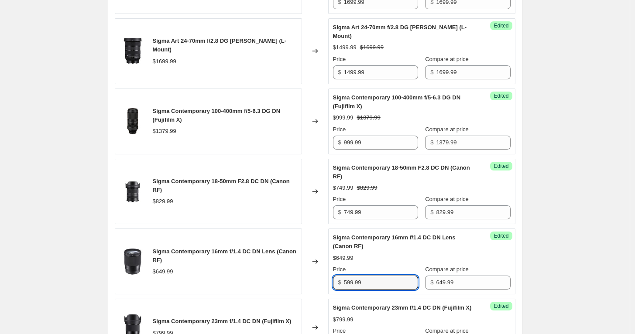
type input "599.99"
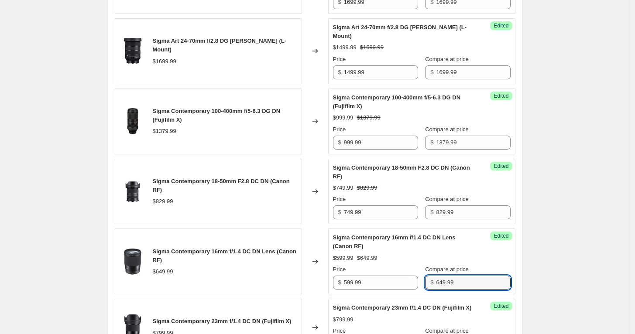
scroll to position [1223, 0]
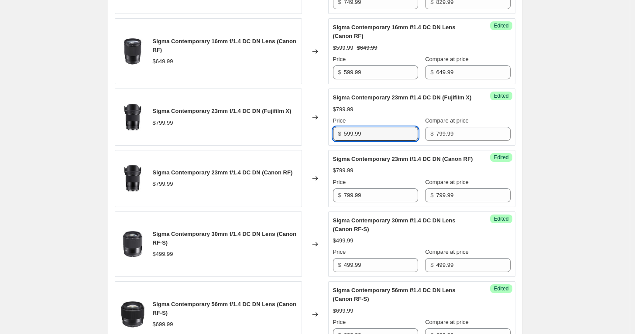
type input "599.99"
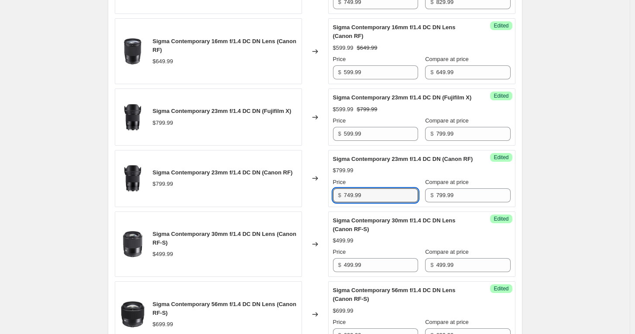
type input "749.99"
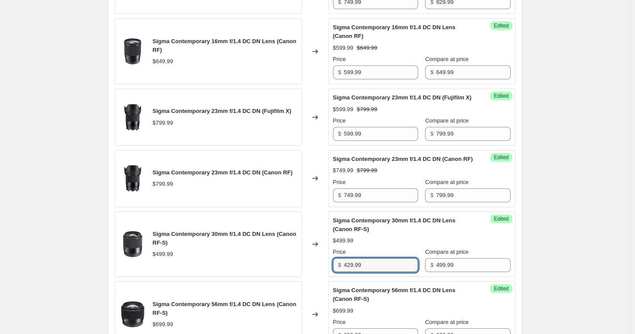
type input "429.99"
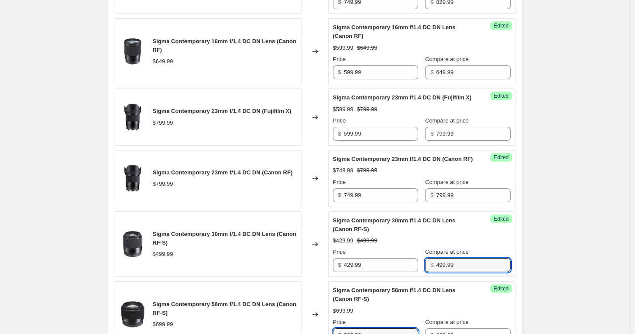
scroll to position [1432, 0]
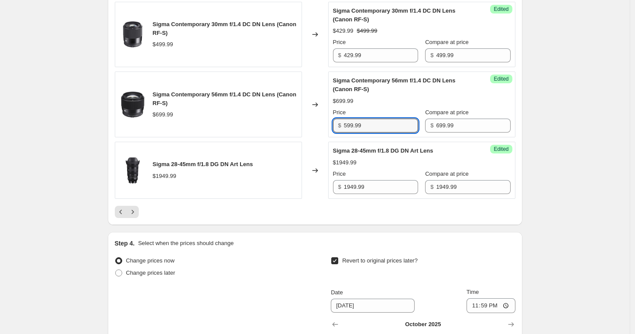
type input "599.99"
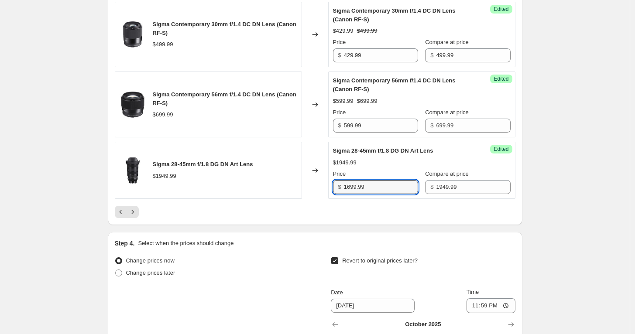
type input "1699.99"
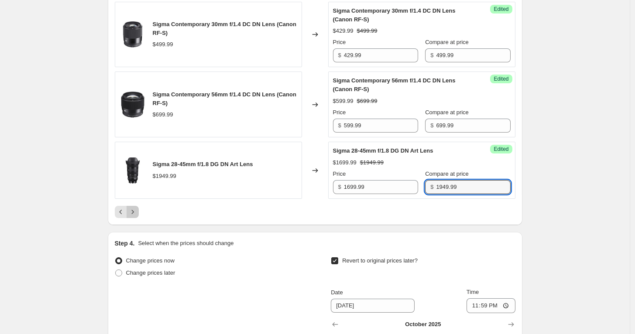
click at [136, 216] on icon "Next" at bounding box center [132, 212] width 9 height 9
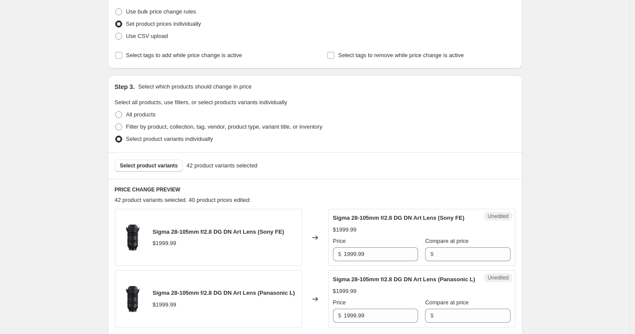
scroll to position [194, 0]
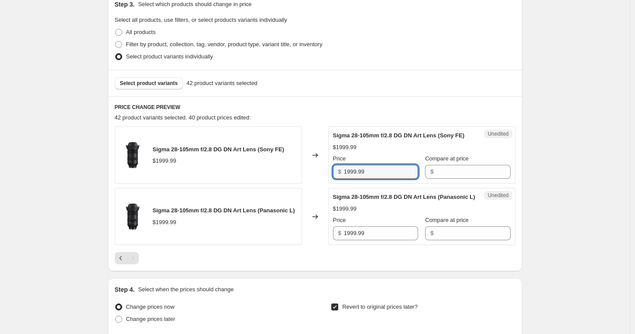
drag, startPoint x: 384, startPoint y: 179, endPoint x: 287, endPoint y: 171, distance: 96.7
click at [287, 171] on div "Sigma 28-105mm f/2.8 DG DN Art Lens (Sony FE) $1999.99 Changed to Unedited Sigm…" at bounding box center [315, 154] width 400 height 57
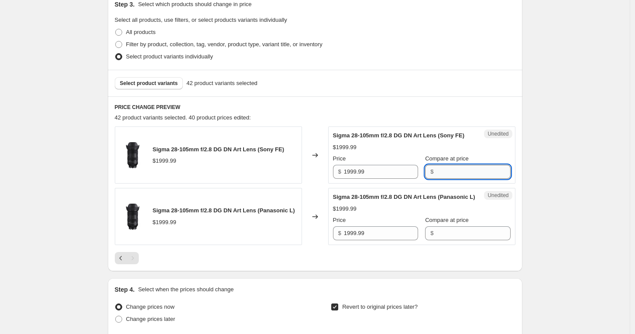
click at [447, 178] on input "Compare at price" at bounding box center [473, 172] width 74 height 14
paste input "1999.99"
type input "1999.99"
click at [380, 240] on input "1999.99" at bounding box center [381, 233] width 74 height 14
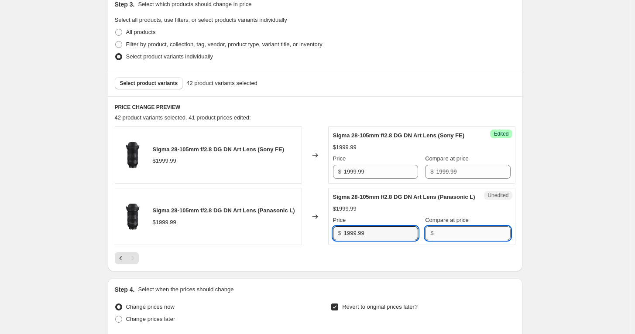
click at [441, 240] on input "Compare at price" at bounding box center [473, 233] width 74 height 14
paste input "1999.99"
type input "1999.99"
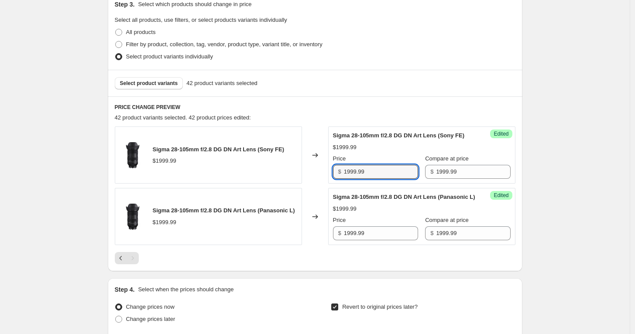
drag, startPoint x: 377, startPoint y: 182, endPoint x: 297, endPoint y: 176, distance: 80.5
click at [297, 176] on div "Sigma 28-105mm f/2.8 DG DN Art Lens (Sony FE) $1999.99 Changed to Success Edite…" at bounding box center [315, 154] width 400 height 57
type input "1999.99"
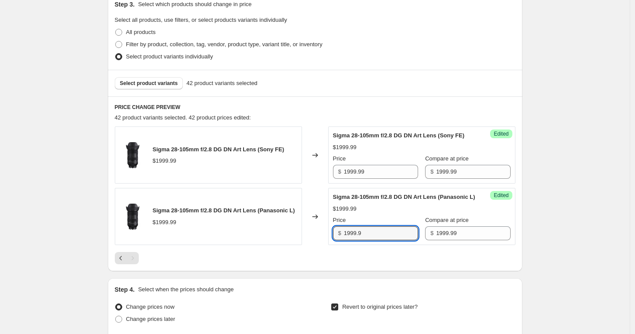
type input "1999.99"
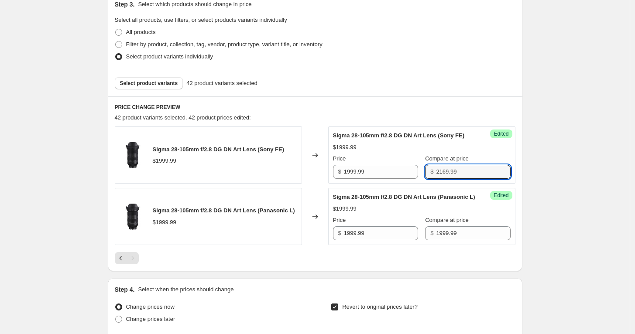
type input "2169.99"
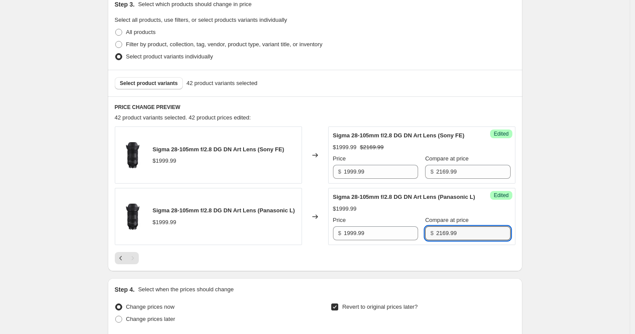
type input "2169.99"
click at [609, 189] on div "Create new price change job. This page is ready Create new price change job Dra…" at bounding box center [314, 180] width 629 height 749
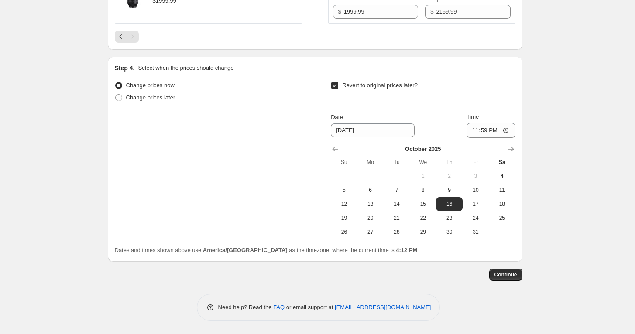
scroll to position [432, 0]
click at [505, 273] on span "Continue" at bounding box center [505, 274] width 23 height 7
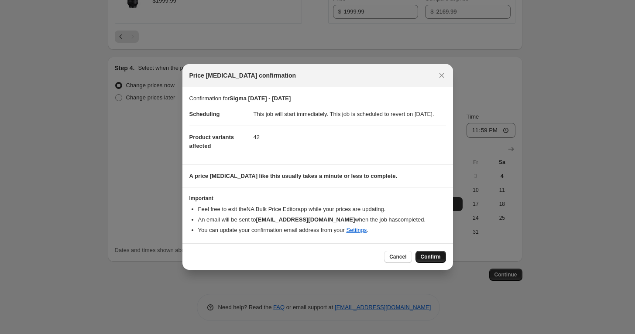
click at [431, 260] on span "Confirm" at bounding box center [430, 256] width 20 height 7
